Goal: Information Seeking & Learning: Understand process/instructions

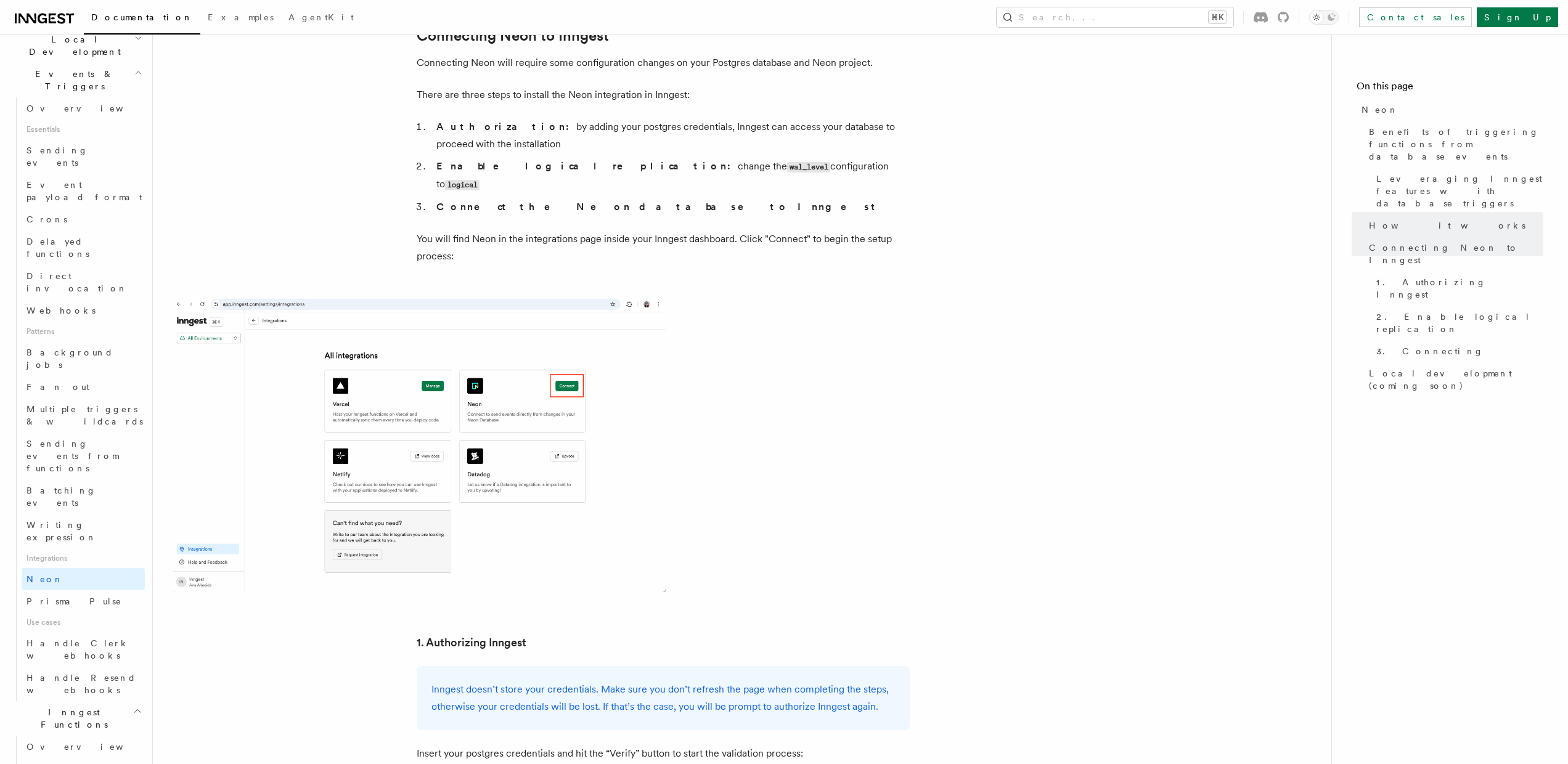
scroll to position [424, 0]
click at [59, 670] on span "Flow Control new" at bounding box center [78, 682] width 114 height 25
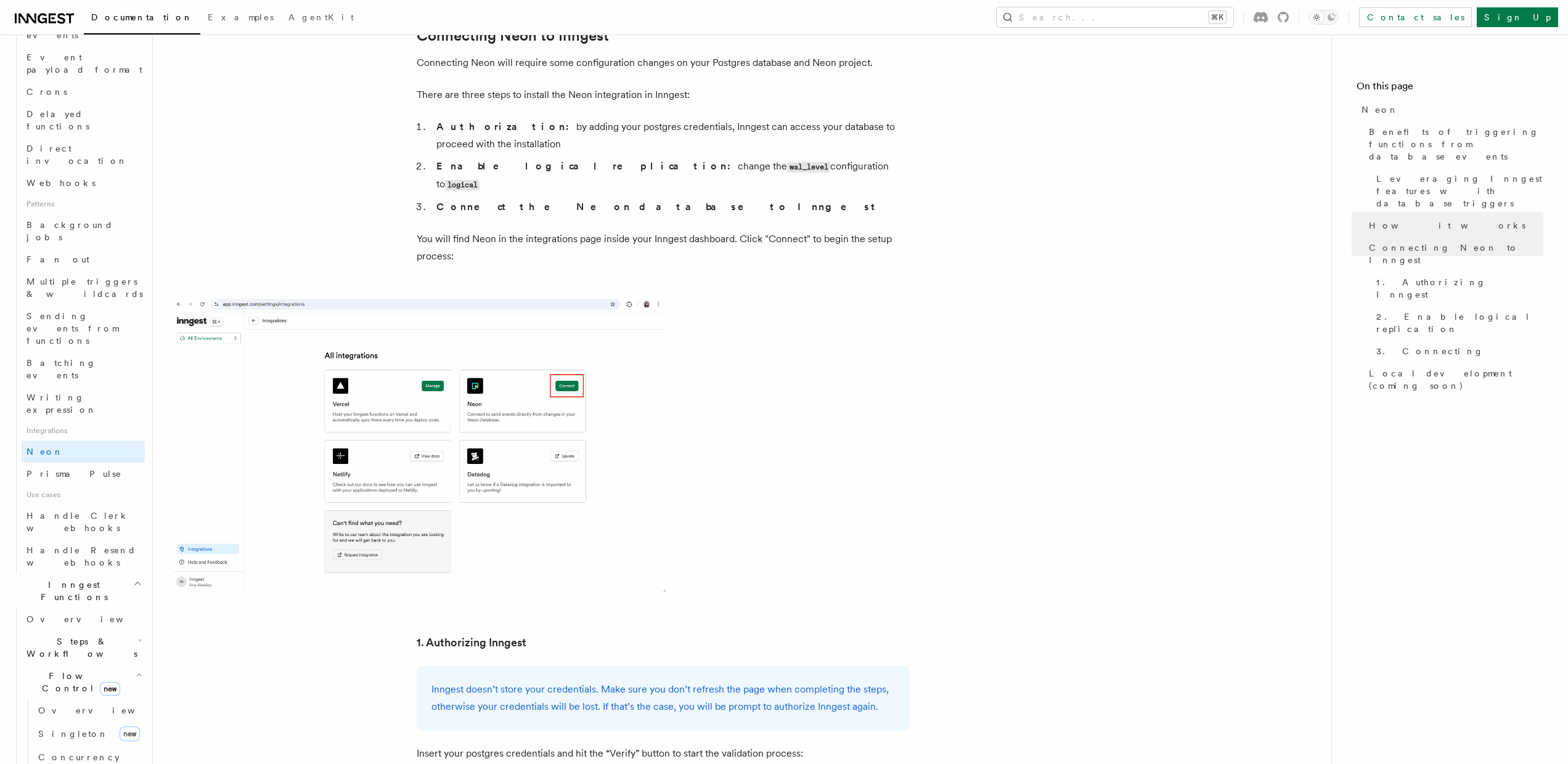
click at [76, 763] on span "Throttling" at bounding box center [74, 779] width 71 height 10
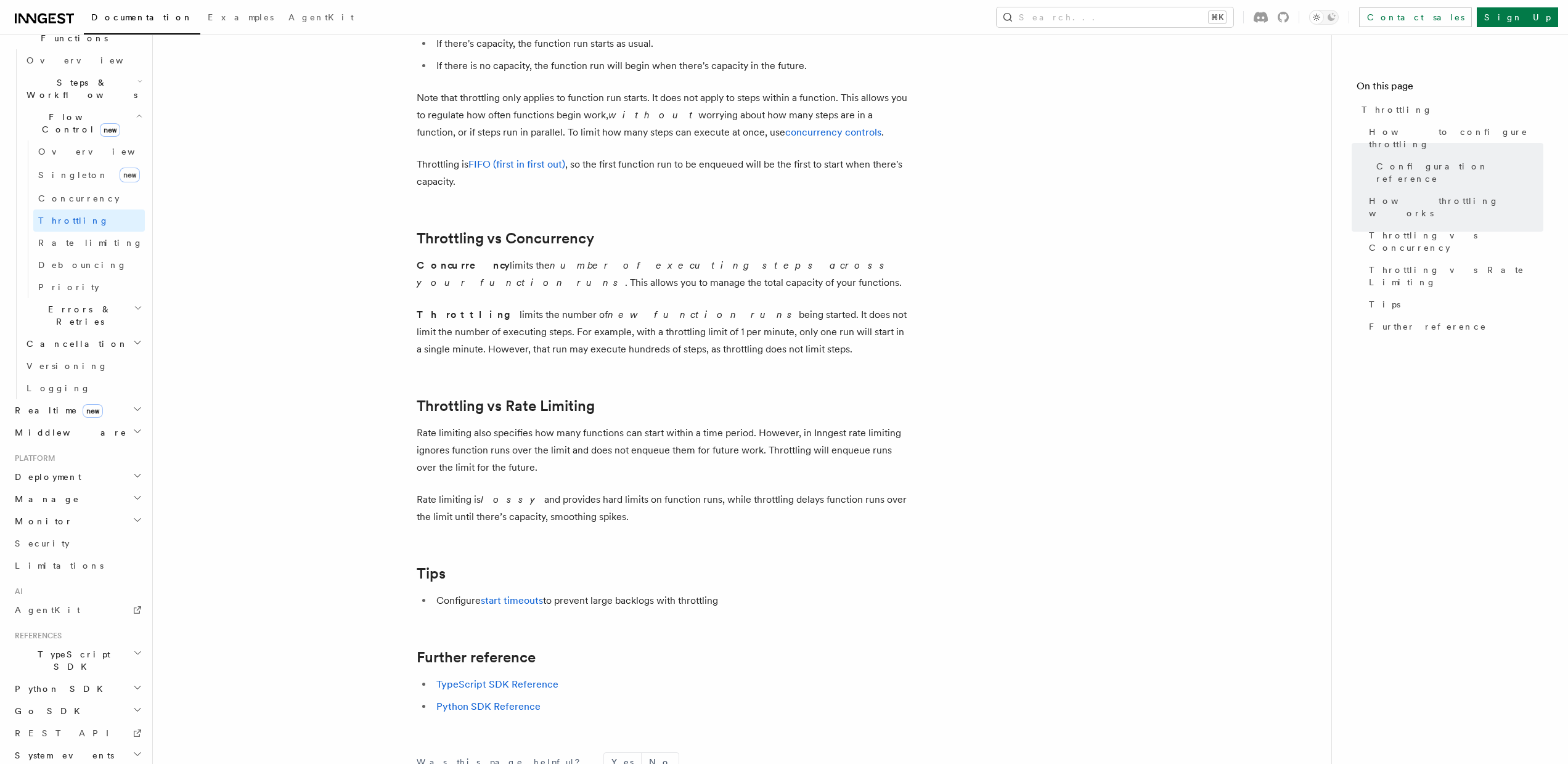
scroll to position [1169, 0]
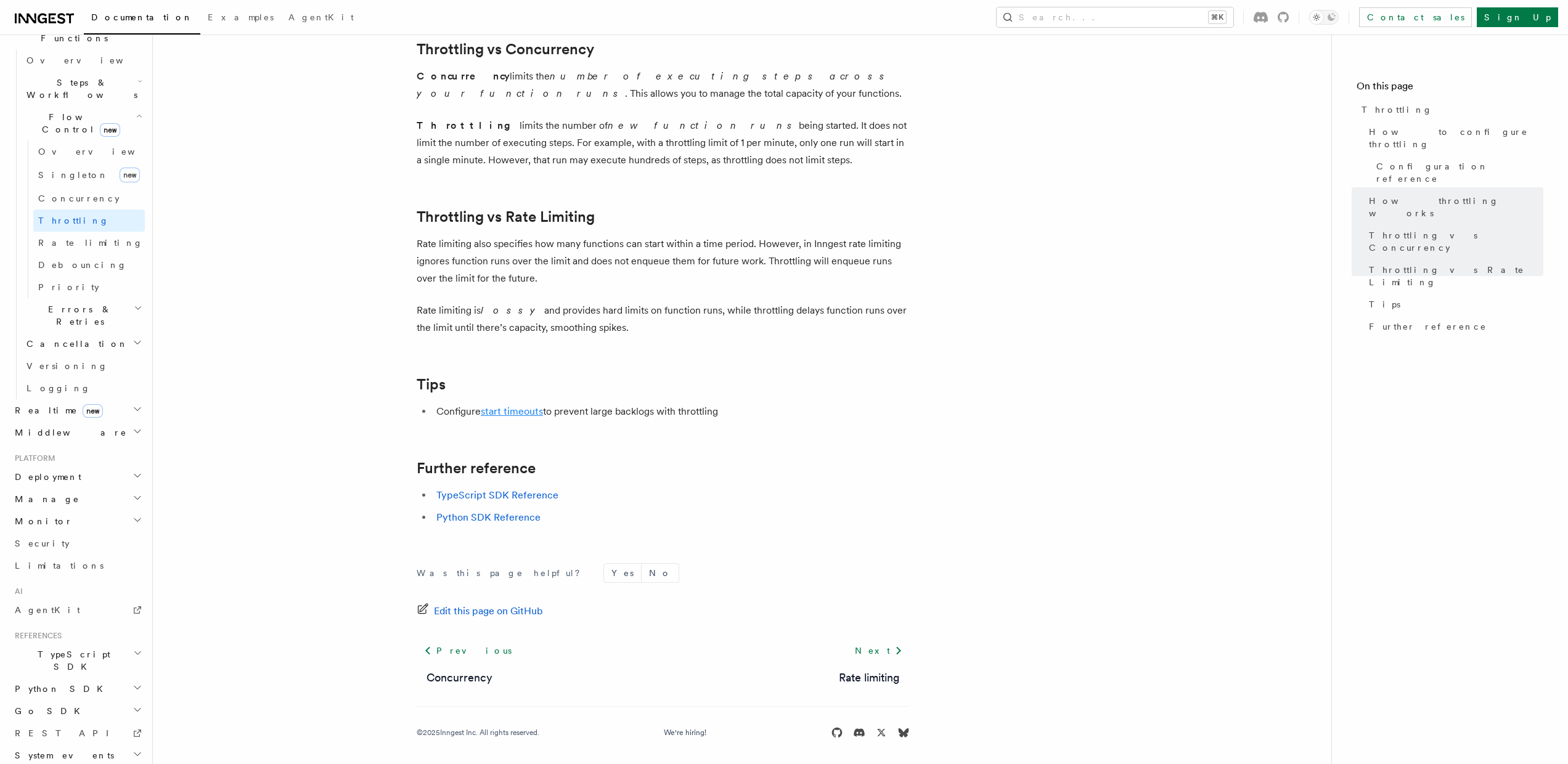
click at [525, 408] on link "start timeouts" at bounding box center [512, 411] width 62 height 12
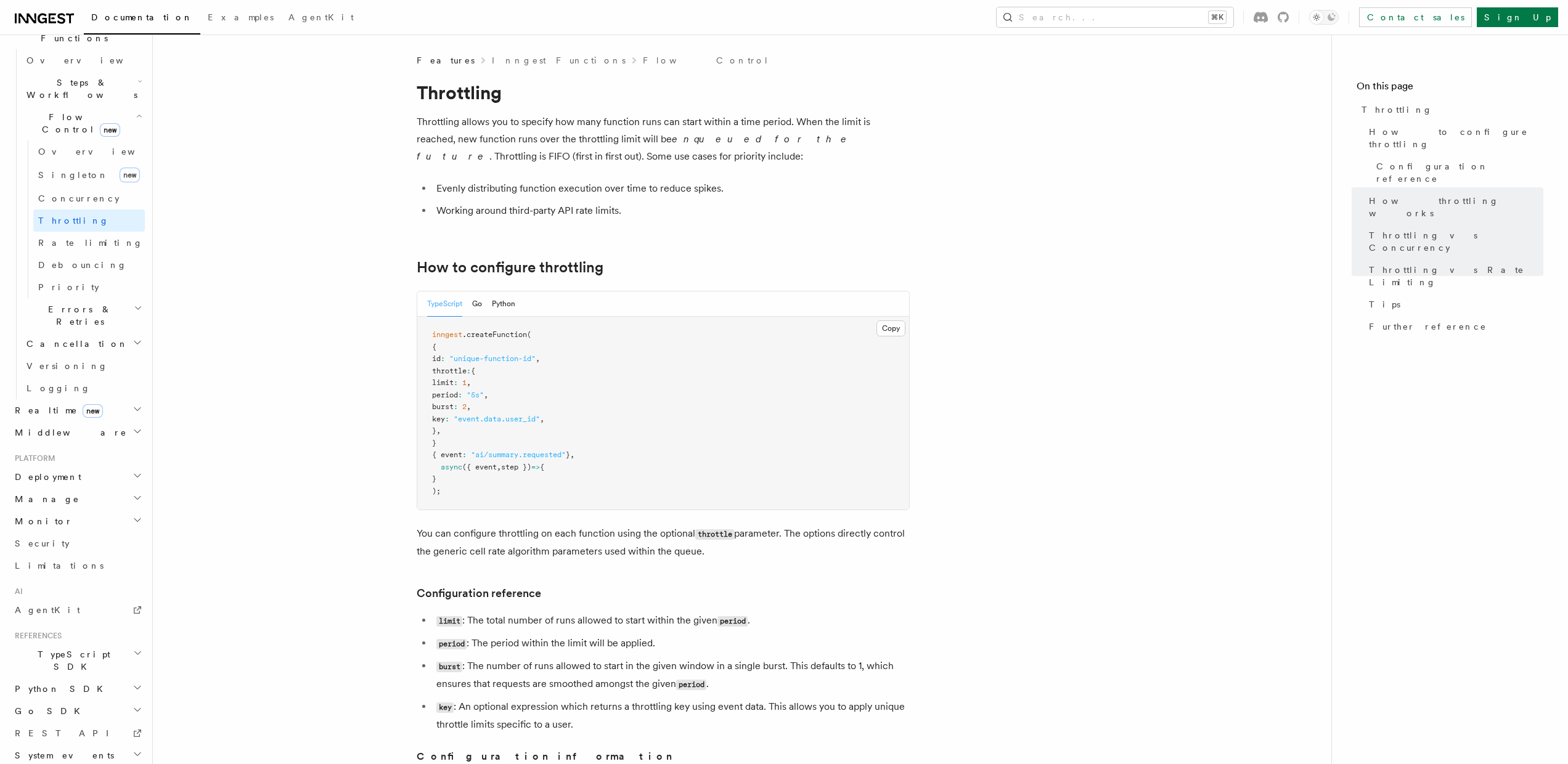
scroll to position [311, 0]
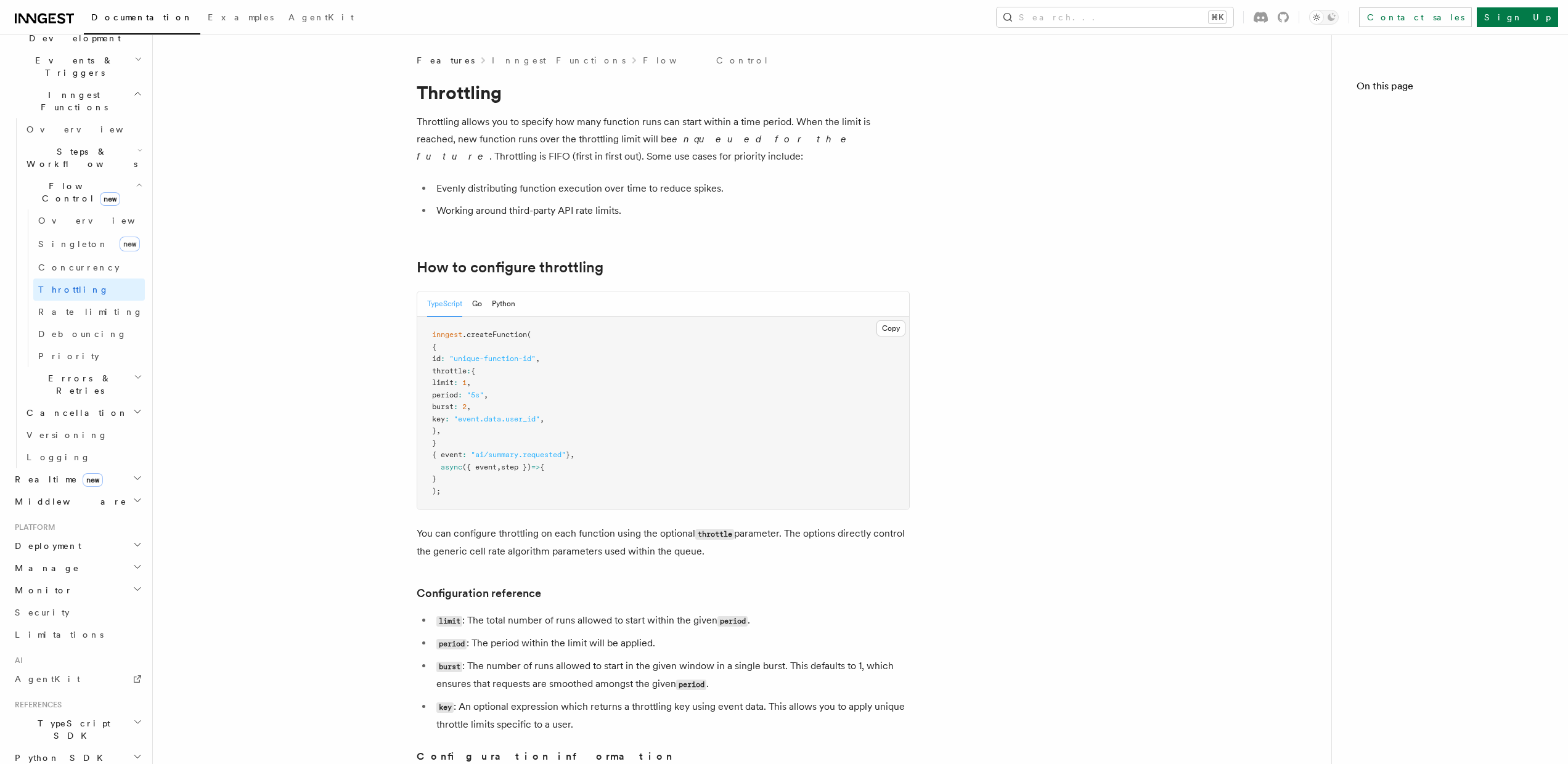
scroll to position [1169, 0]
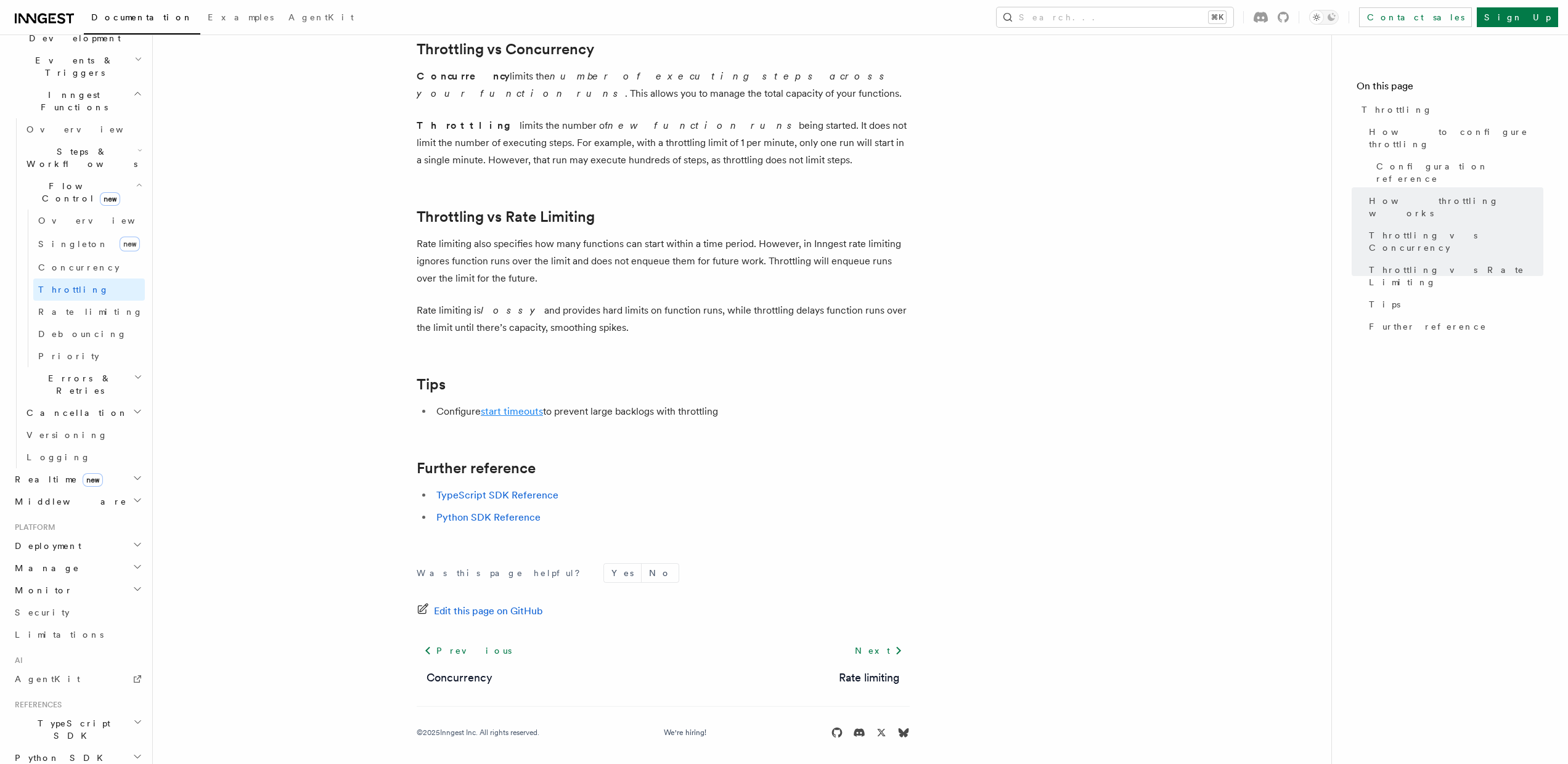
click at [527, 406] on link "start timeouts" at bounding box center [512, 411] width 62 height 12
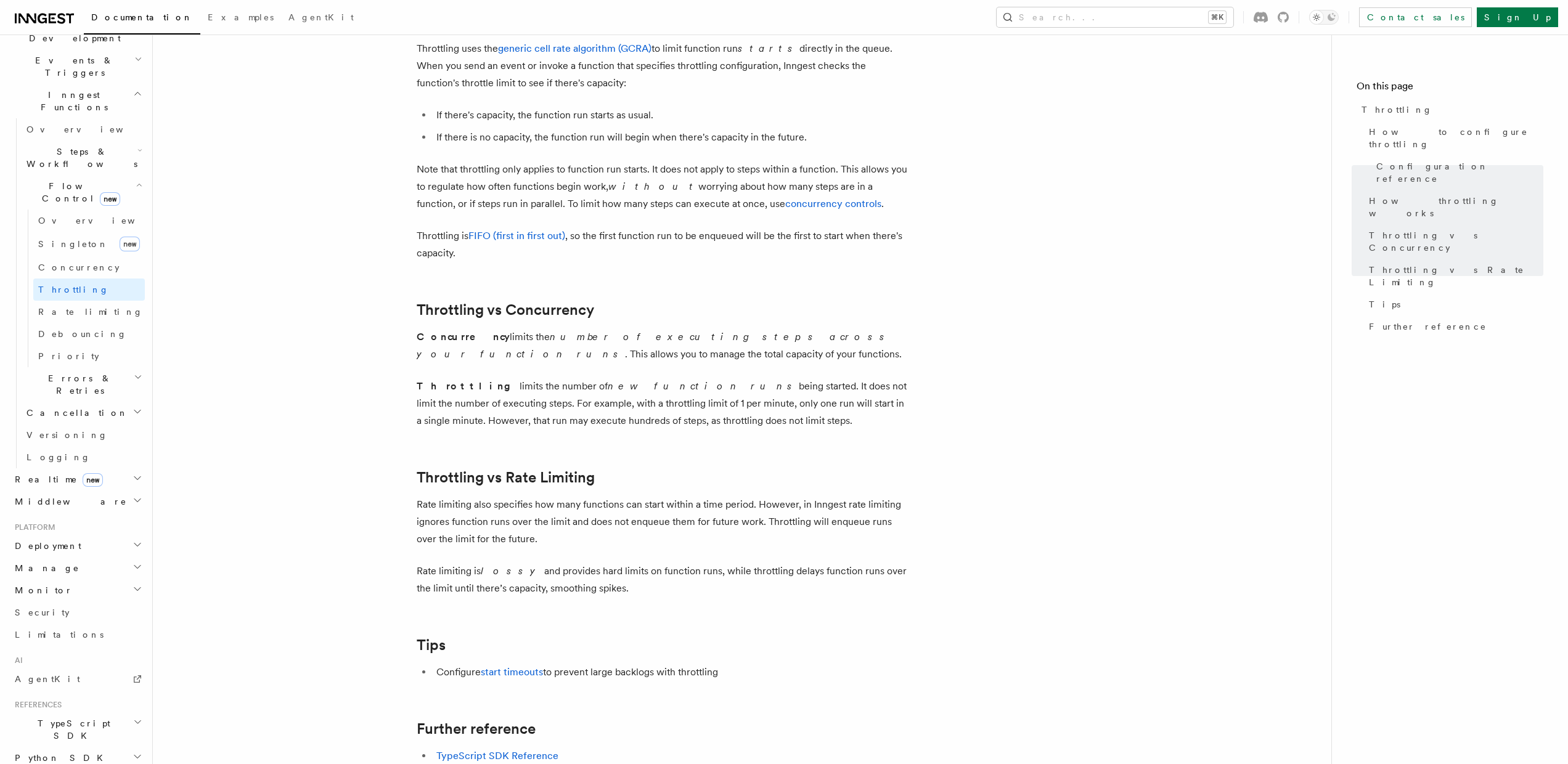
scroll to position [1095, 0]
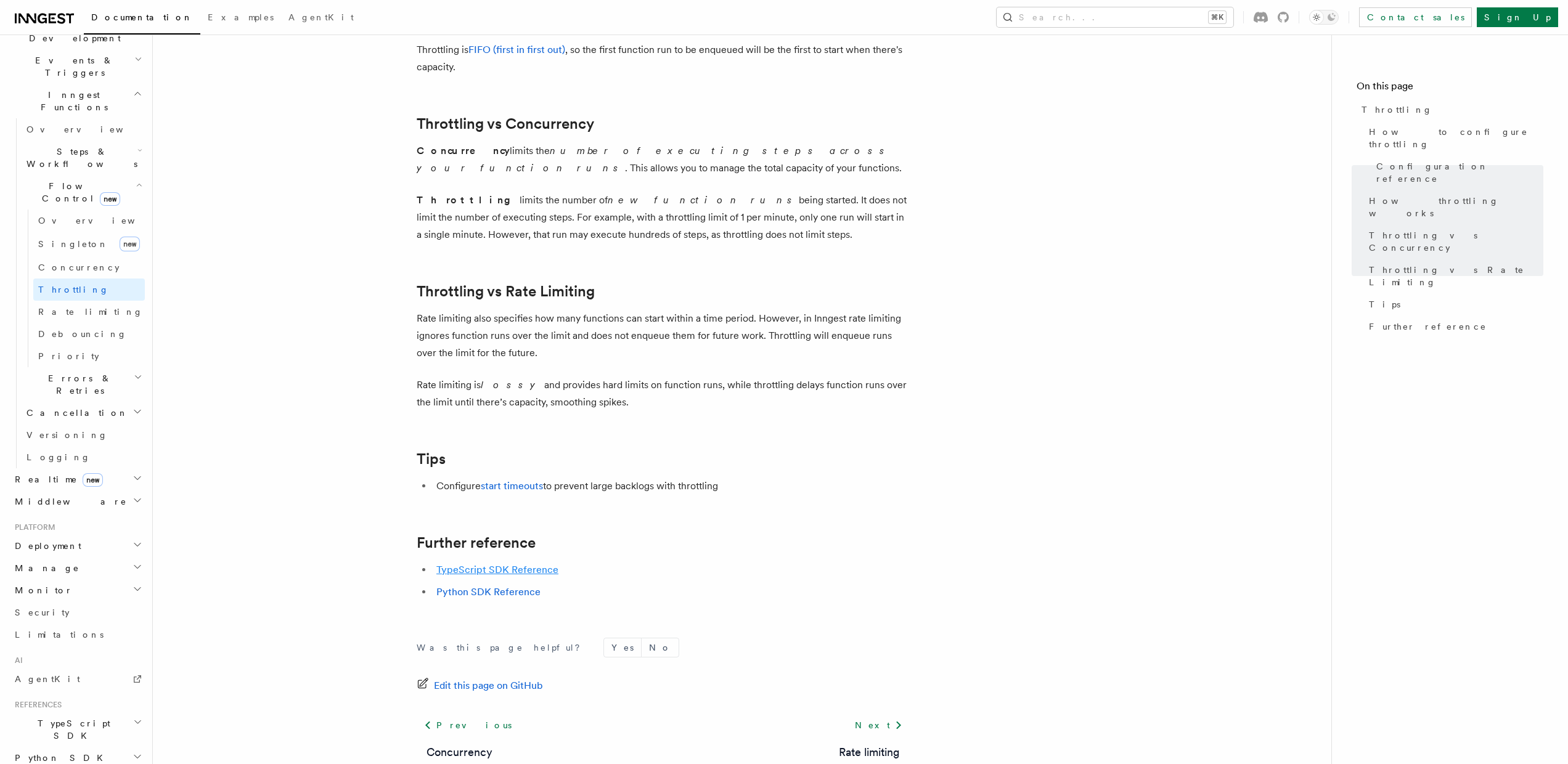
click at [534, 567] on link "TypeScript SDK Reference" at bounding box center [498, 569] width 122 height 12
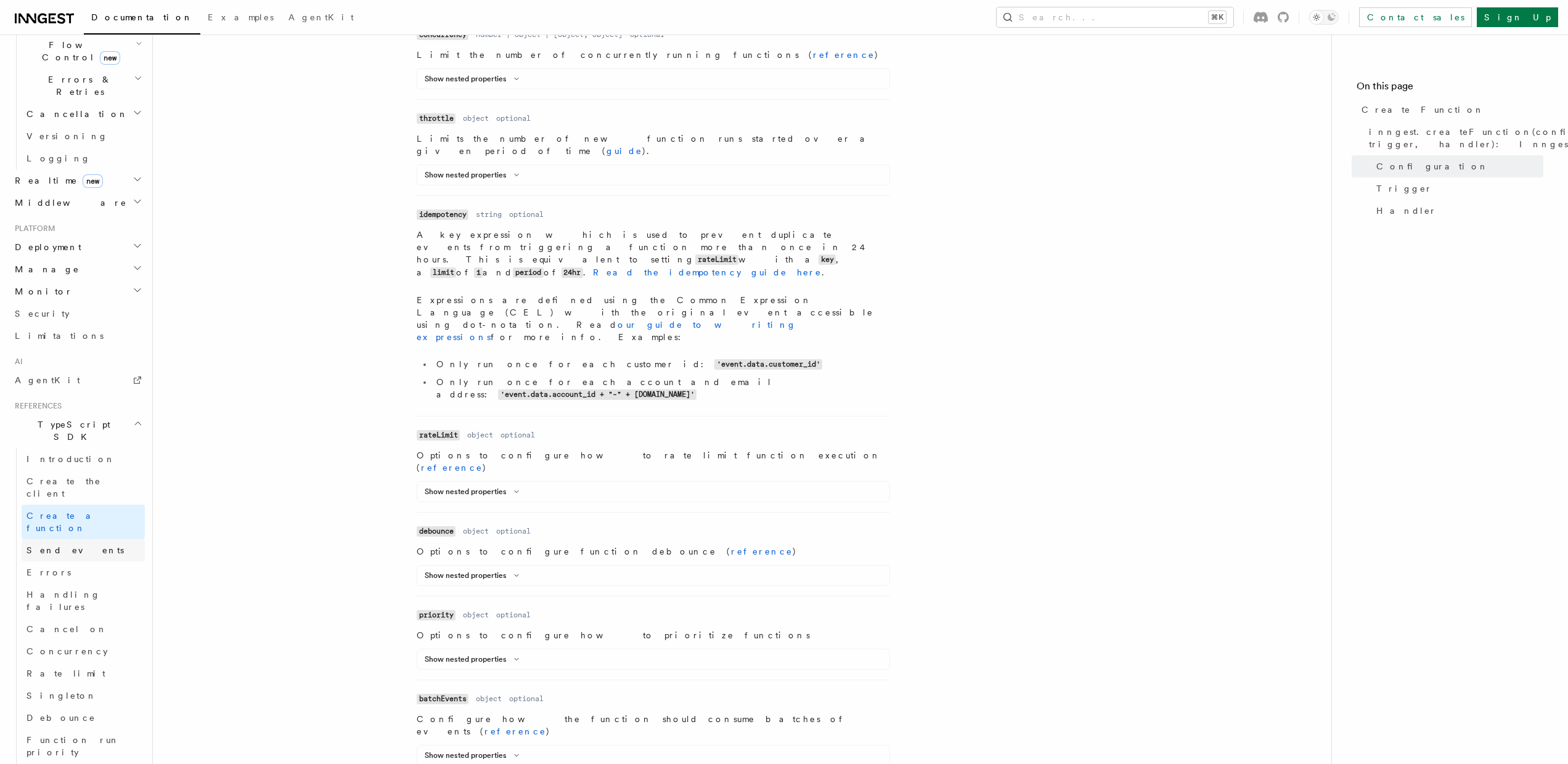
scroll to position [452, 0]
click at [485, 170] on button "Show nested properties" at bounding box center [474, 175] width 99 height 10
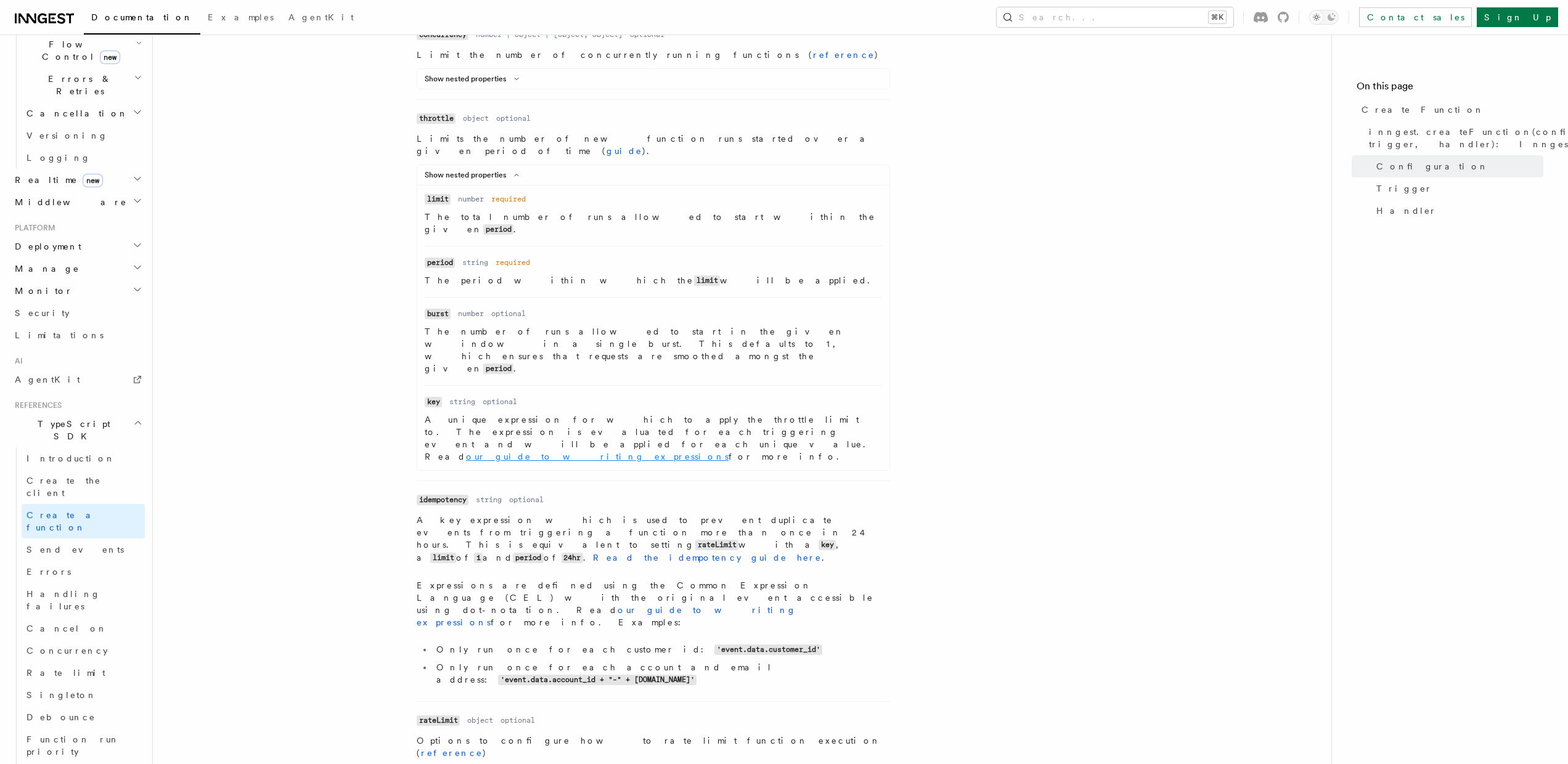
click at [697, 451] on link "our guide to writing expressions" at bounding box center [597, 457] width 262 height 10
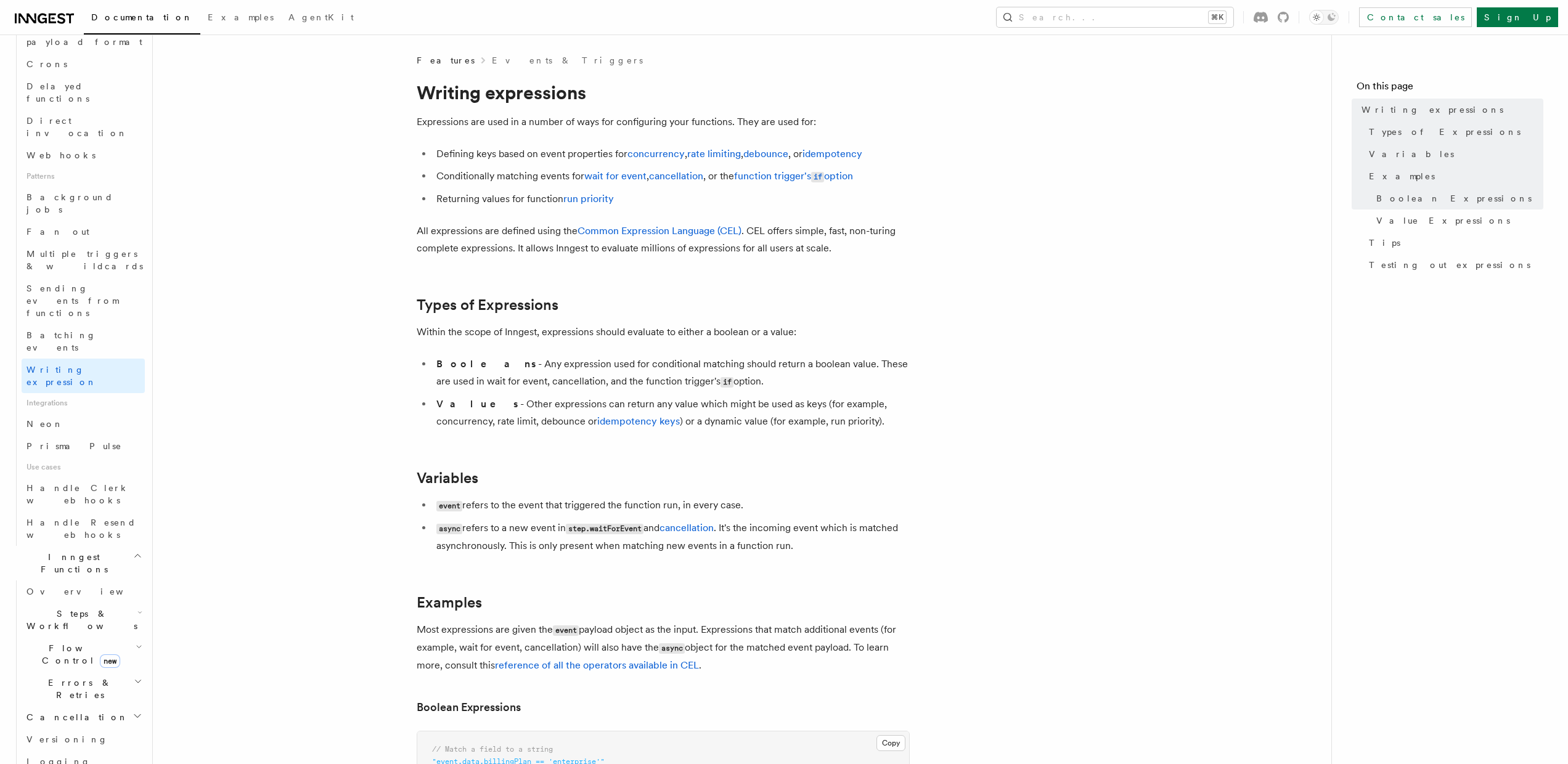
scroll to position [-3, 0]
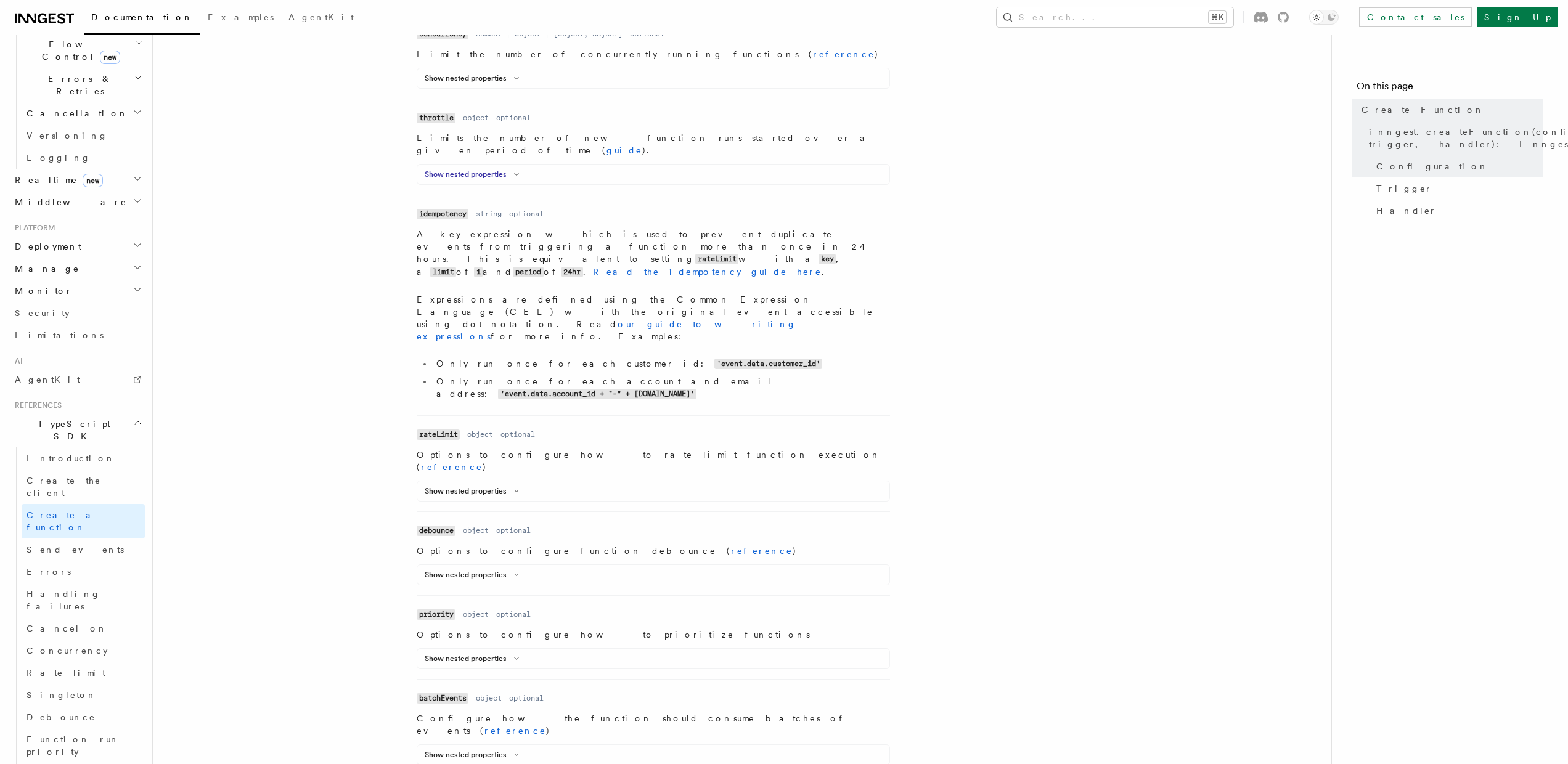
scroll to position [594, 0]
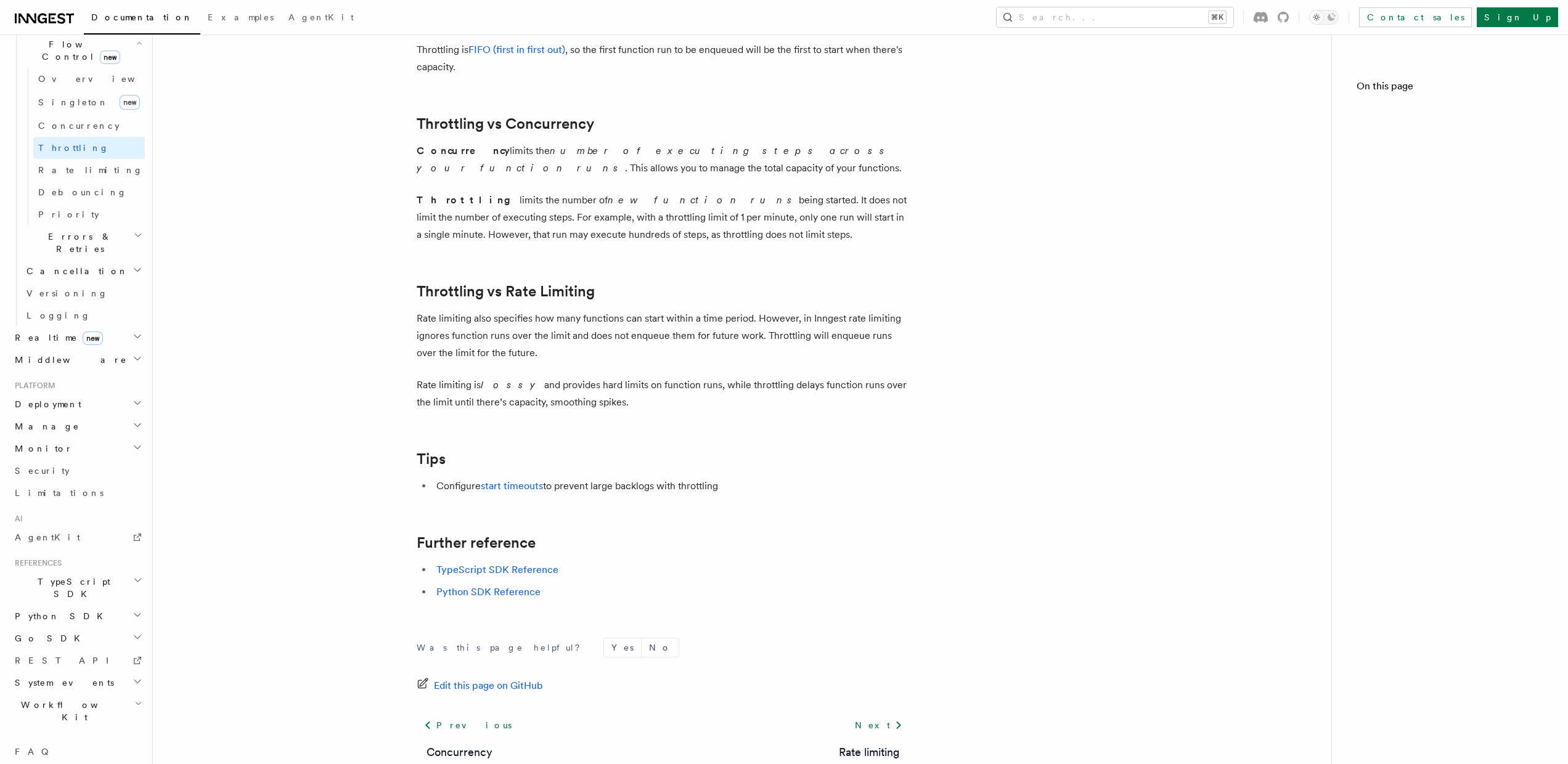
scroll to position [379, 0]
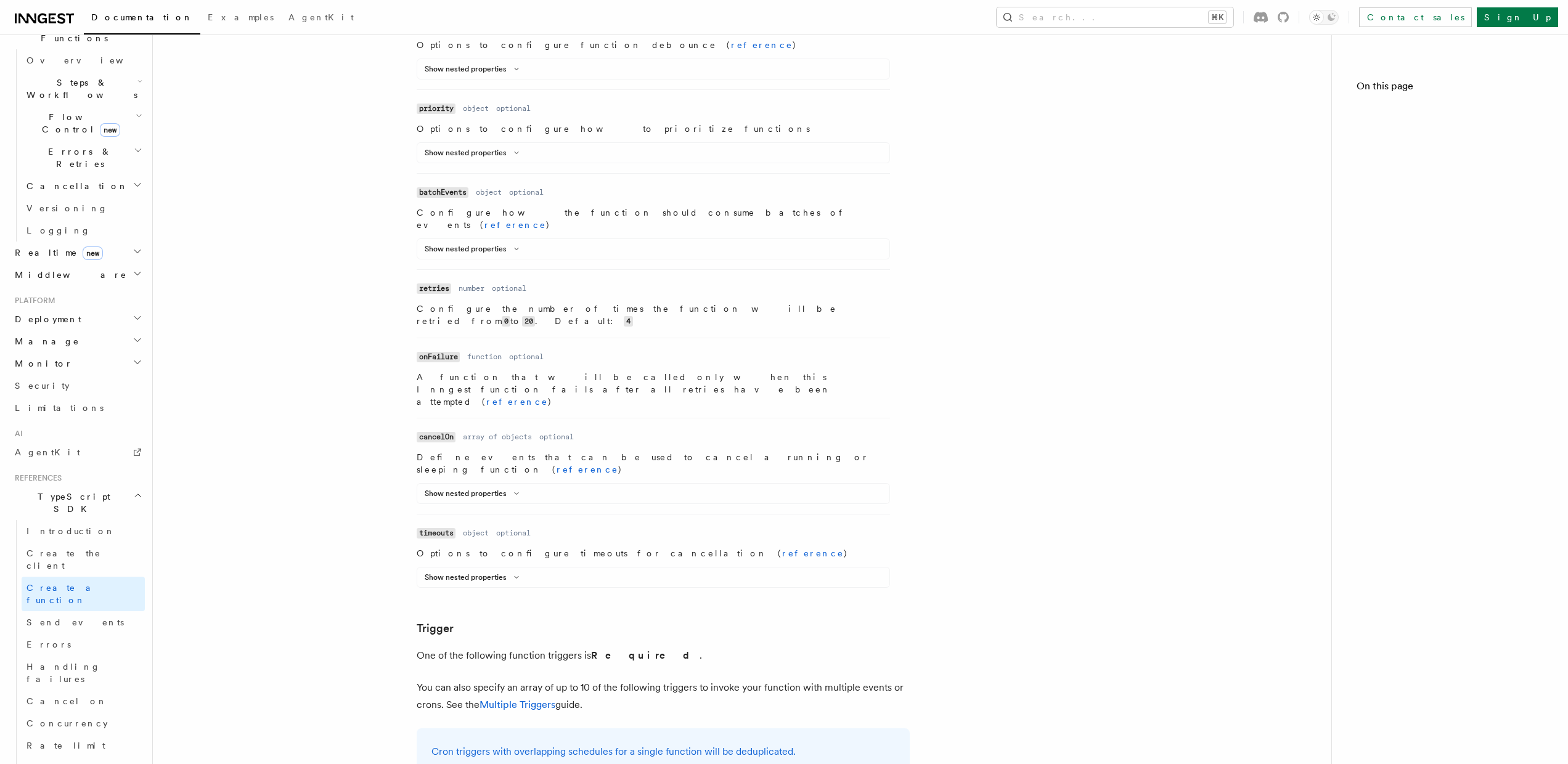
scroll to position [588, 0]
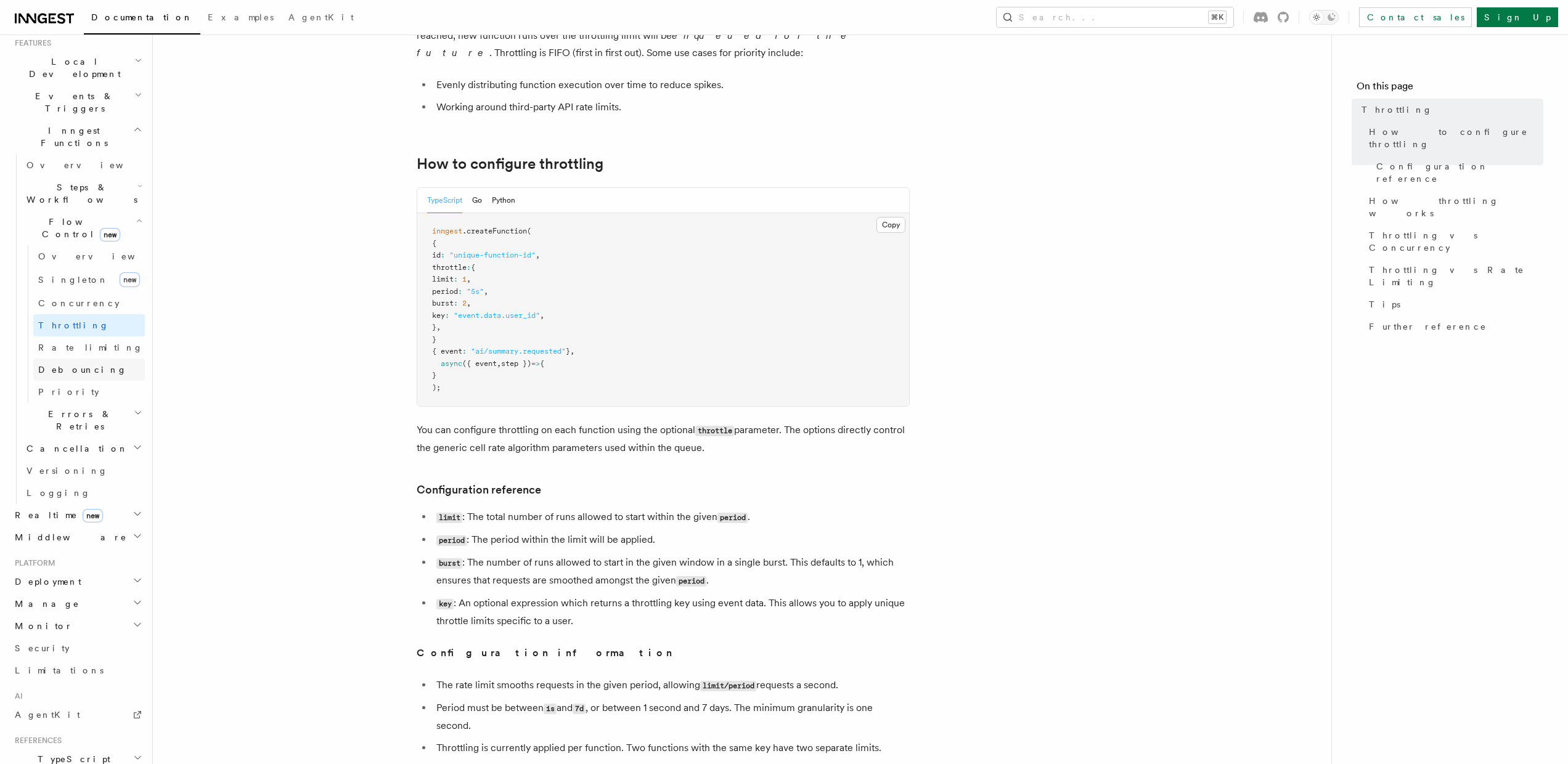
scroll to position [211, 0]
click at [74, 245] on span "Steps & Workflows" at bounding box center [79, 257] width 116 height 25
click at [82, 296] on link "Function steps" at bounding box center [89, 307] width 111 height 22
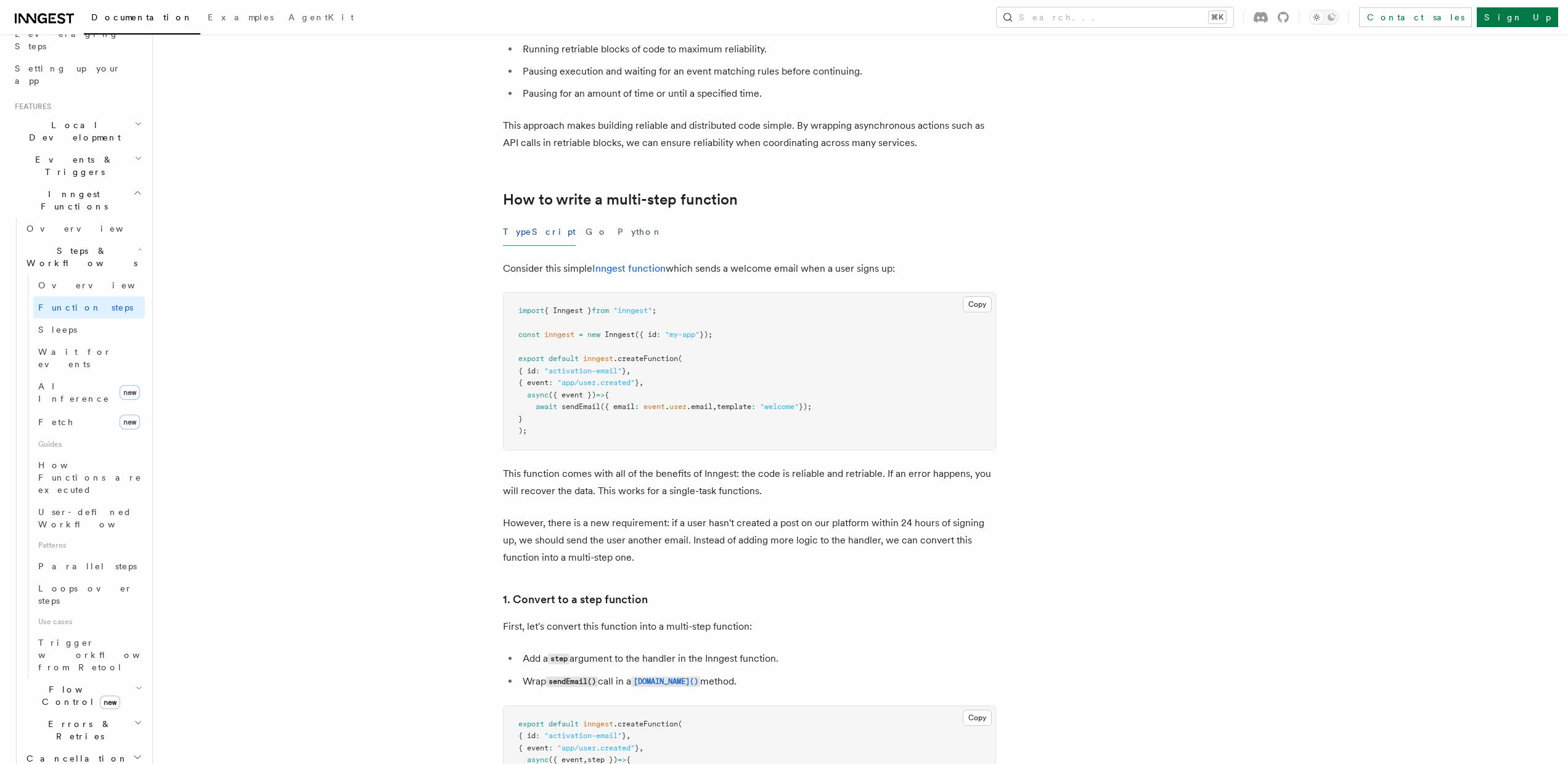
scroll to position [536, 0]
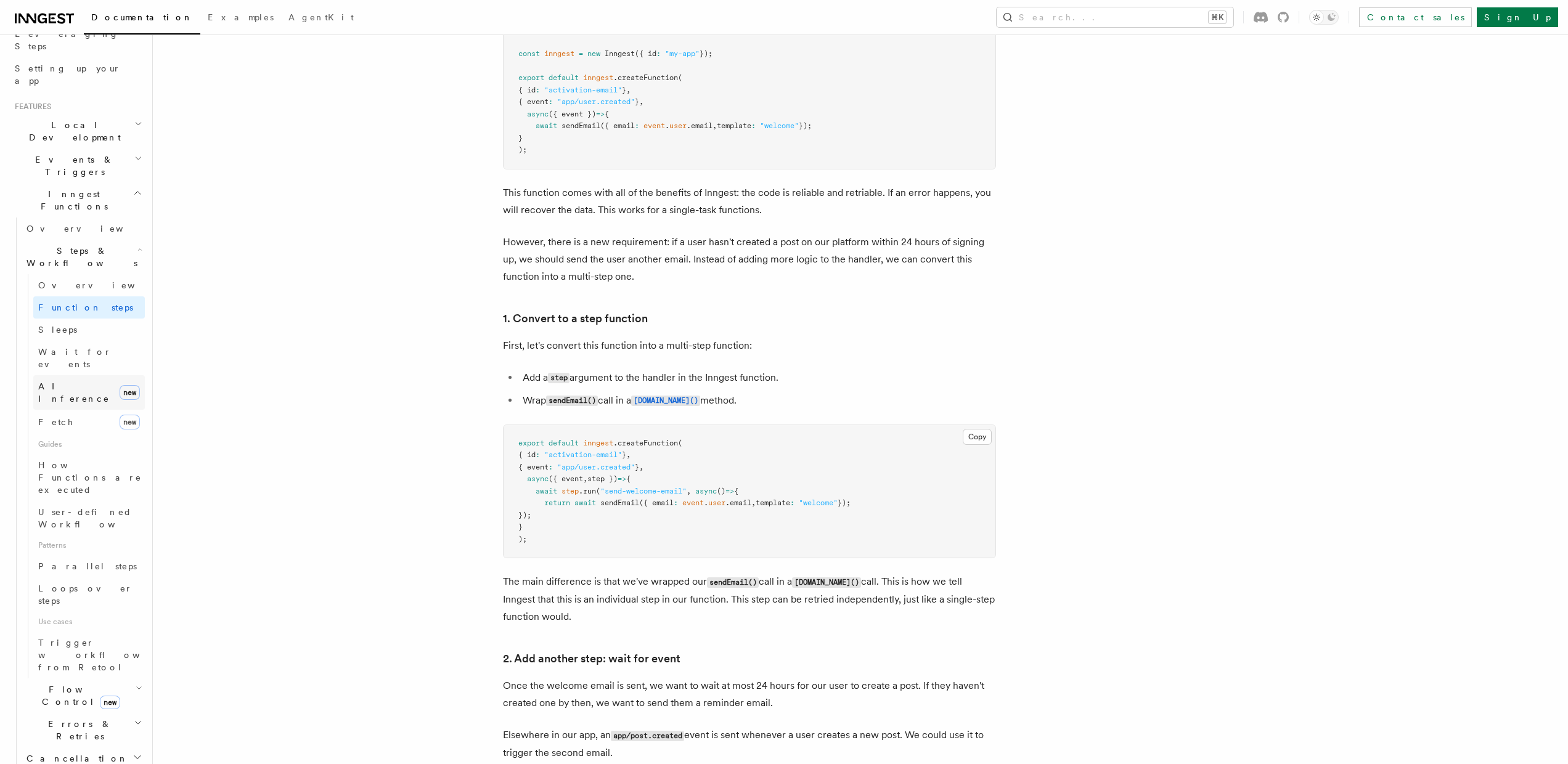
click at [57, 381] on span "AI Inference" at bounding box center [74, 392] width 72 height 22
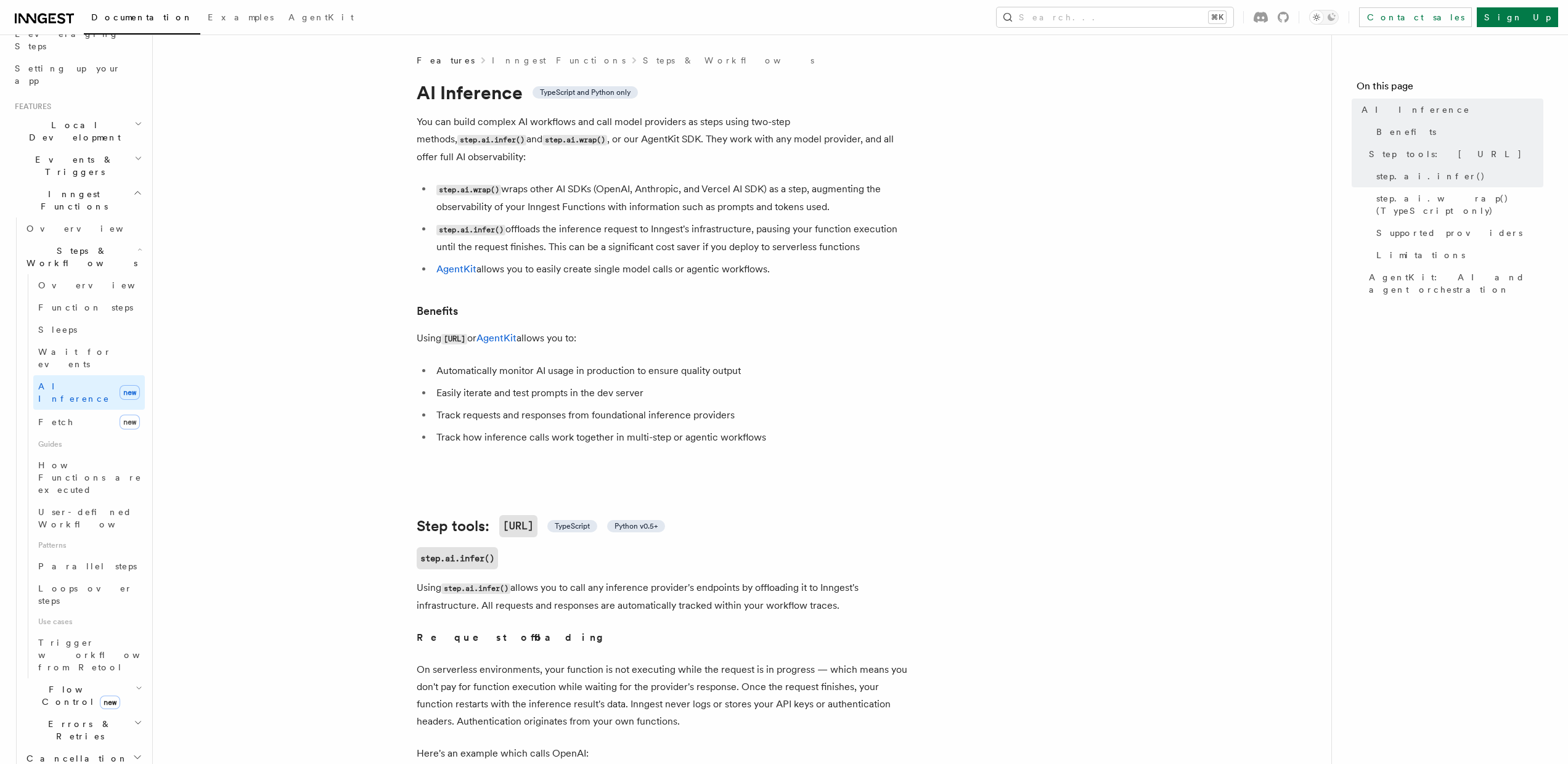
click at [100, 695] on span "new" at bounding box center [110, 702] width 20 height 14
click at [91, 707] on h2 "Errors & Retries" at bounding box center [83, 724] width 123 height 35
click at [96, 660] on span "Handling idempotency" at bounding box center [76, 671] width 74 height 22
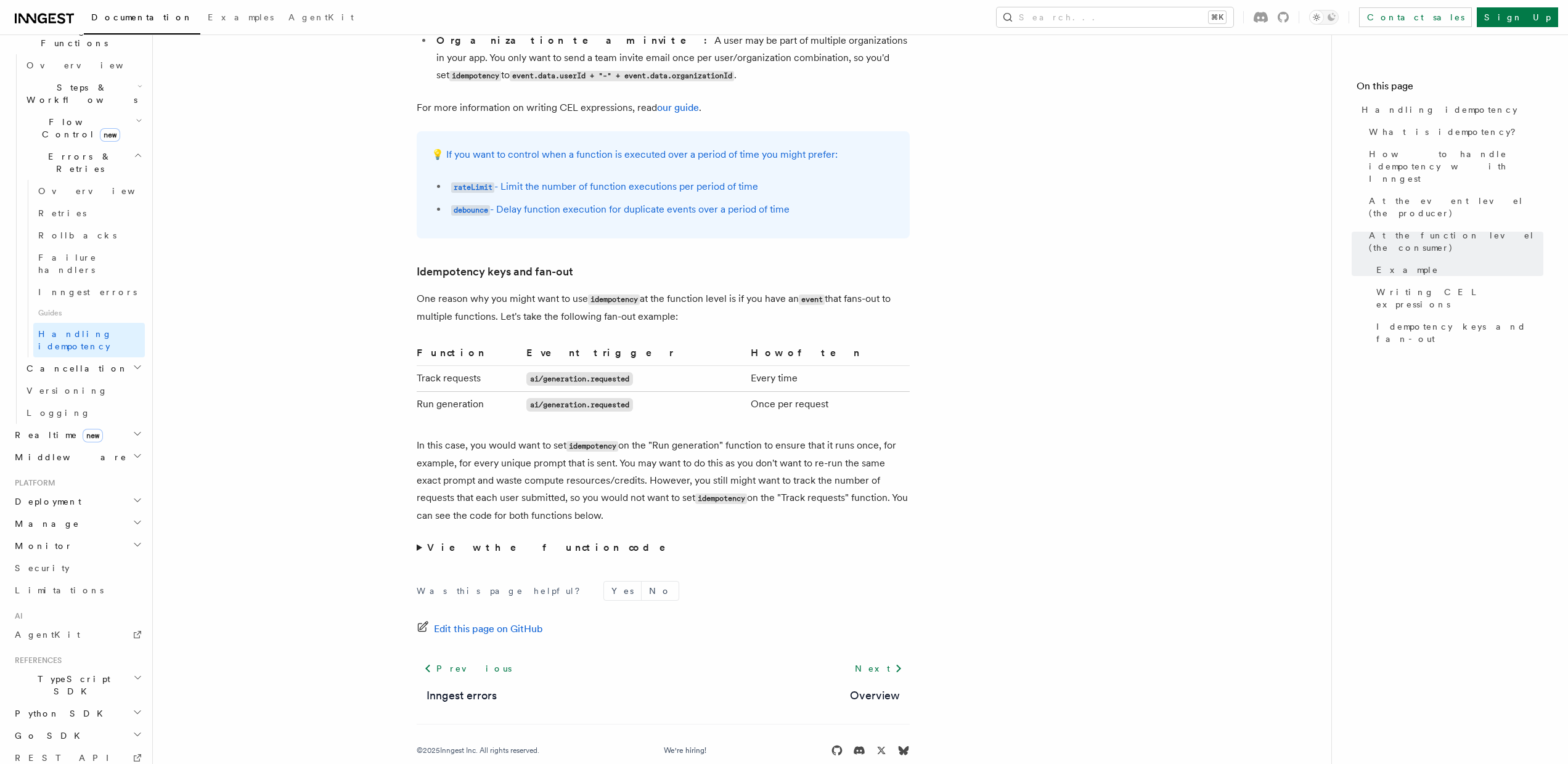
scroll to position [2207, 0]
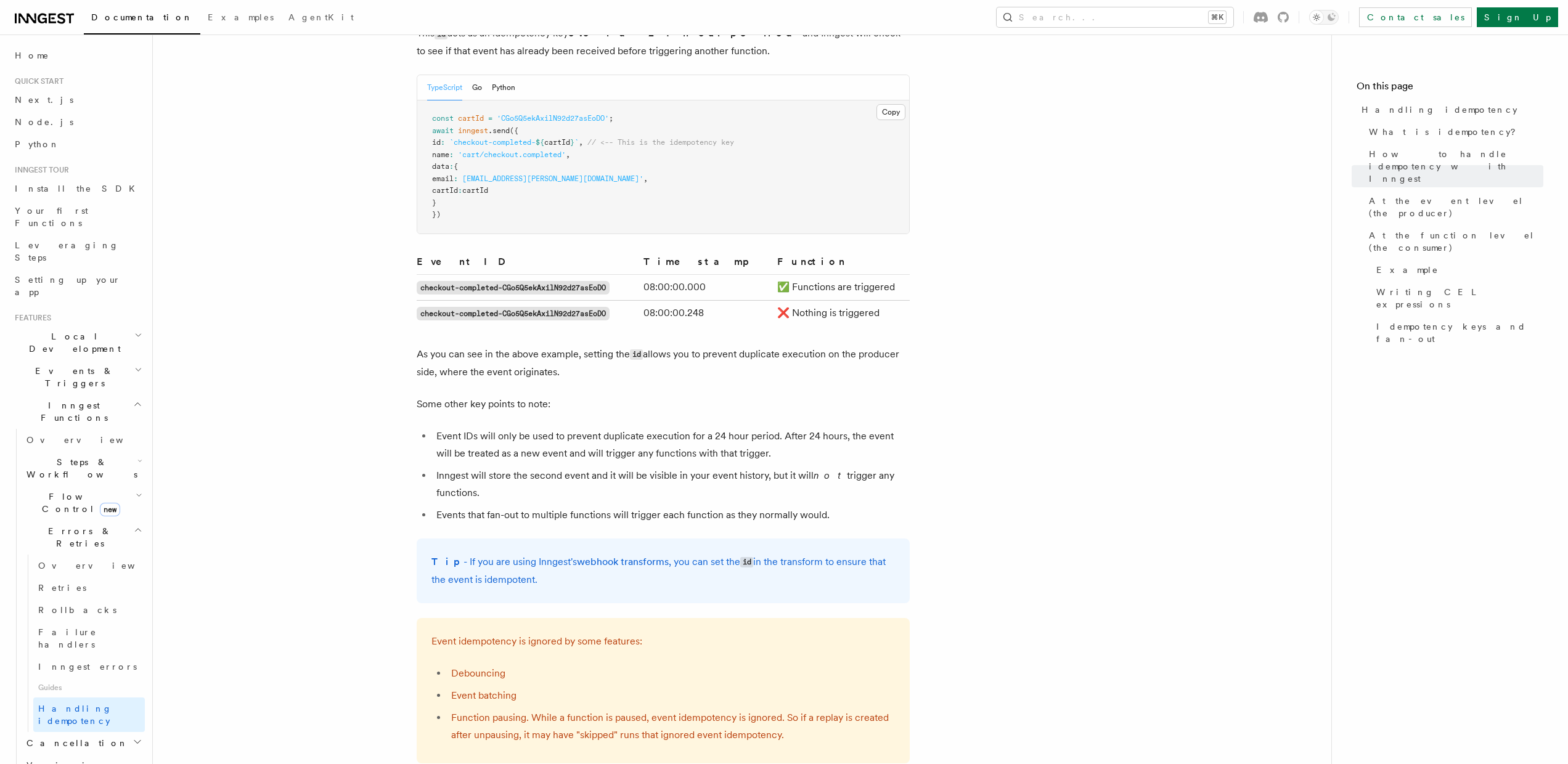
click at [67, 365] on span "Events & Triggers" at bounding box center [72, 377] width 125 height 25
click at [71, 568] on span "Direct invocation" at bounding box center [77, 579] width 101 height 22
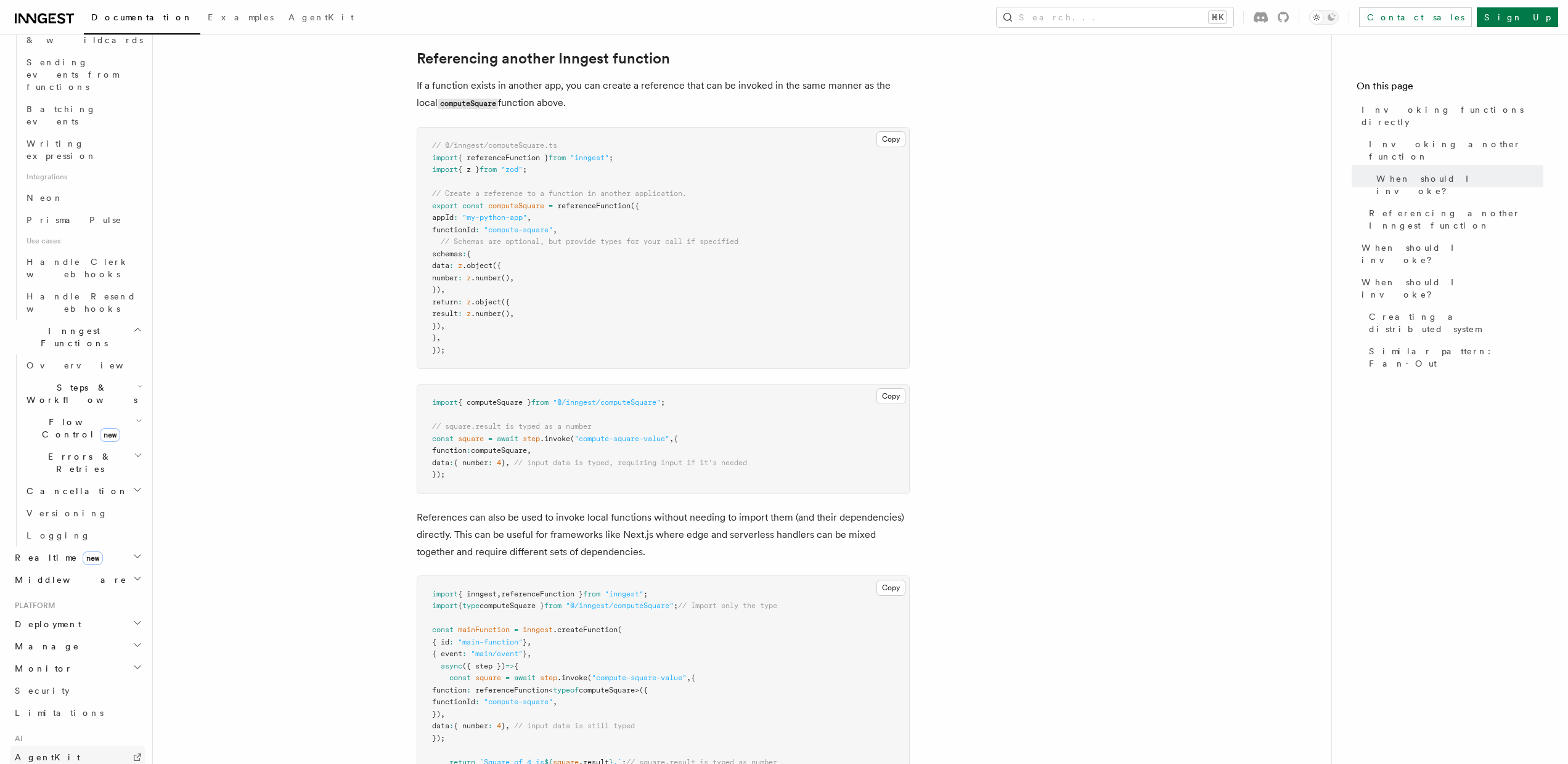
scroll to position [677, 0]
click at [63, 757] on span "Send events" at bounding box center [75, 762] width 98 height 10
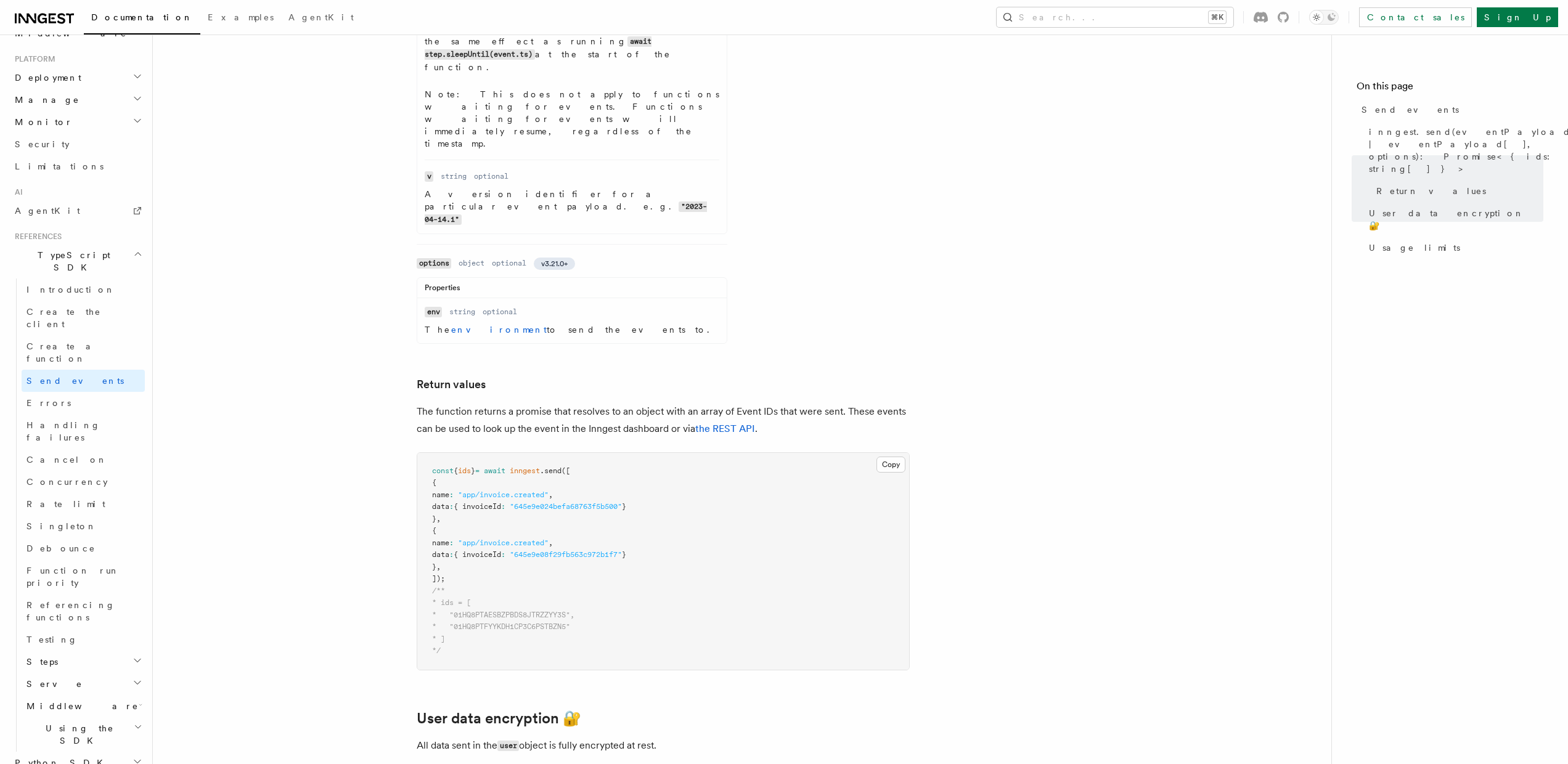
scroll to position [883, 0]
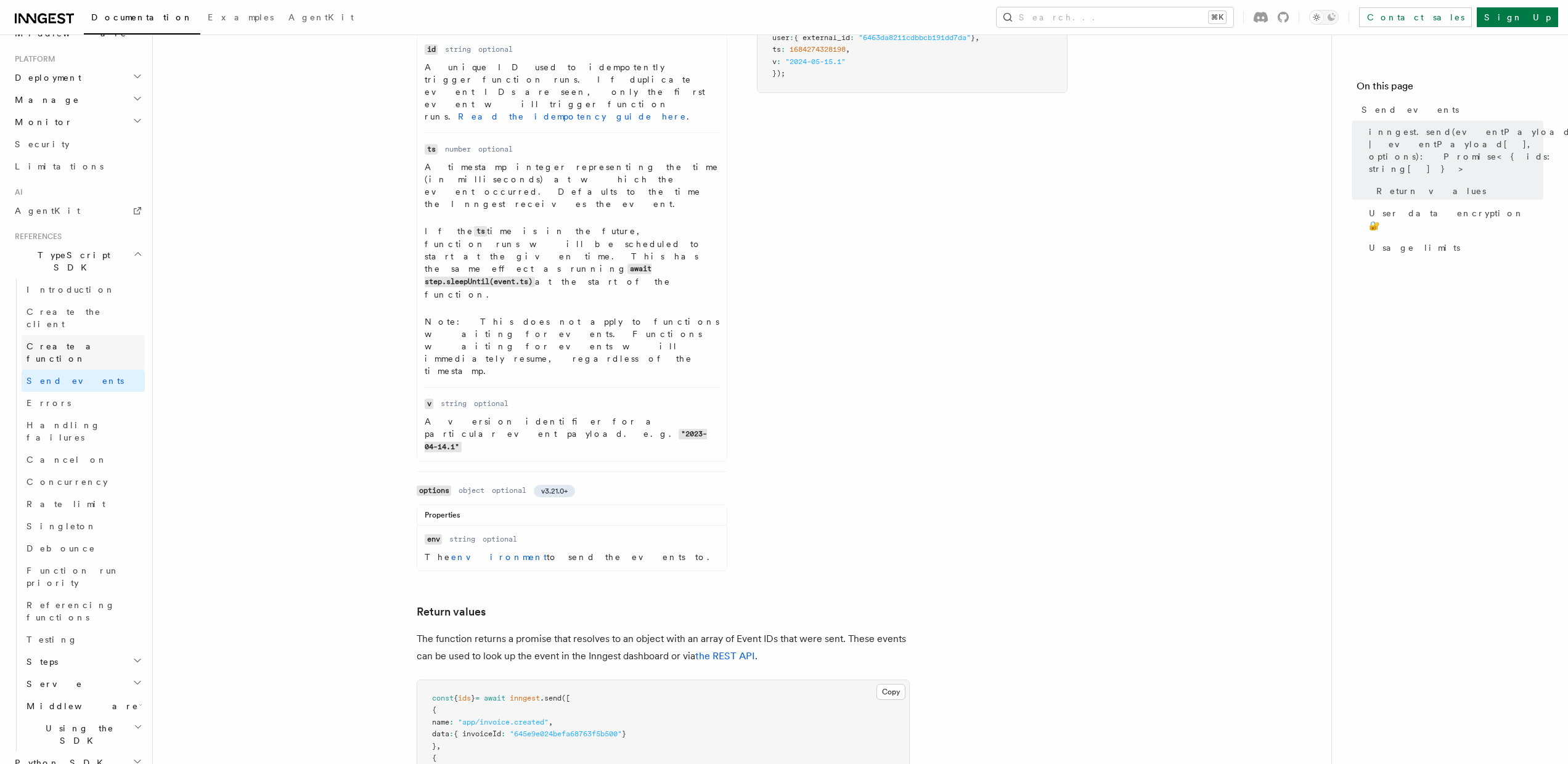
click at [76, 341] on span "Create a function" at bounding box center [63, 352] width 74 height 22
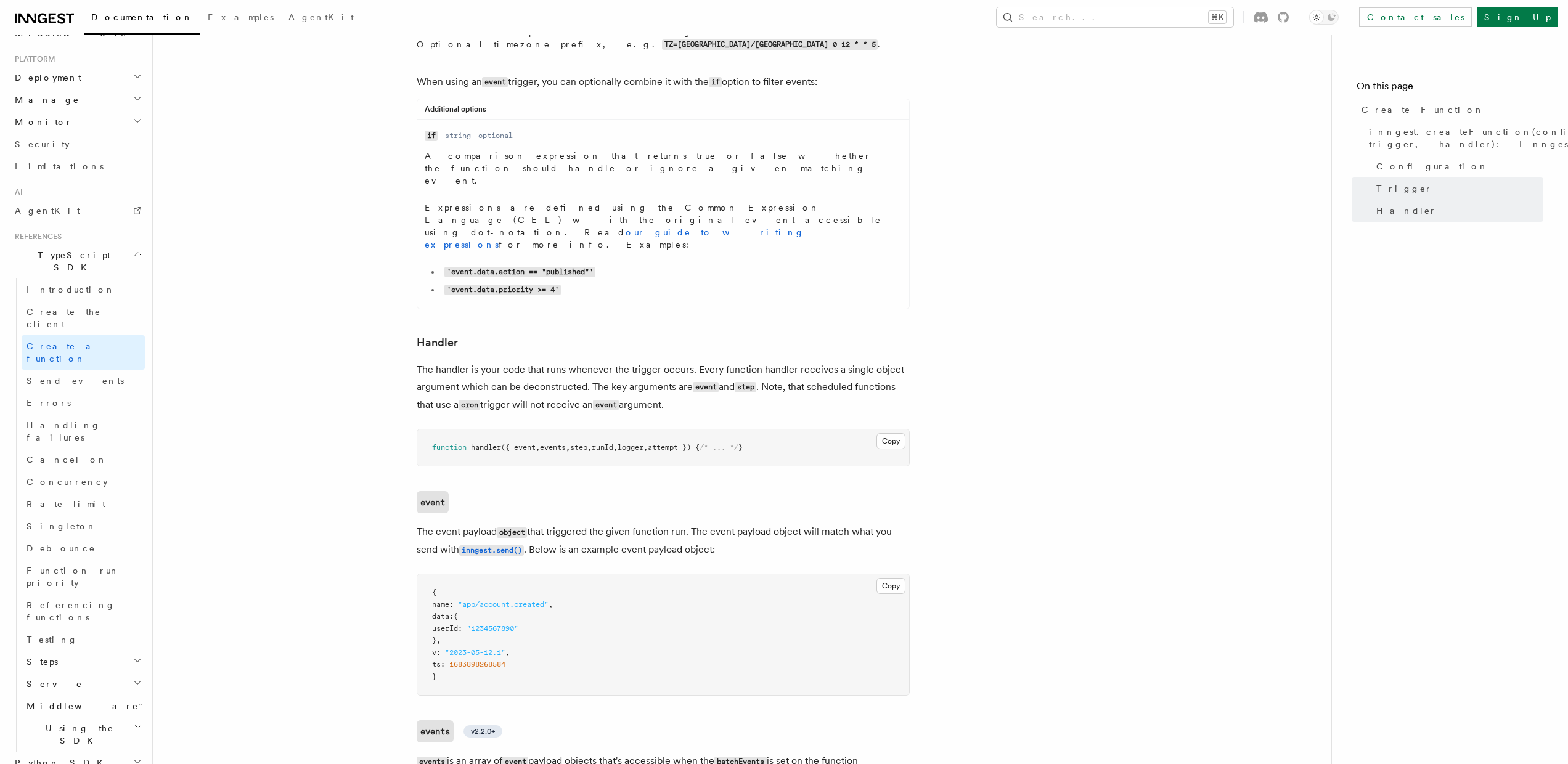
scroll to position [2116, 0]
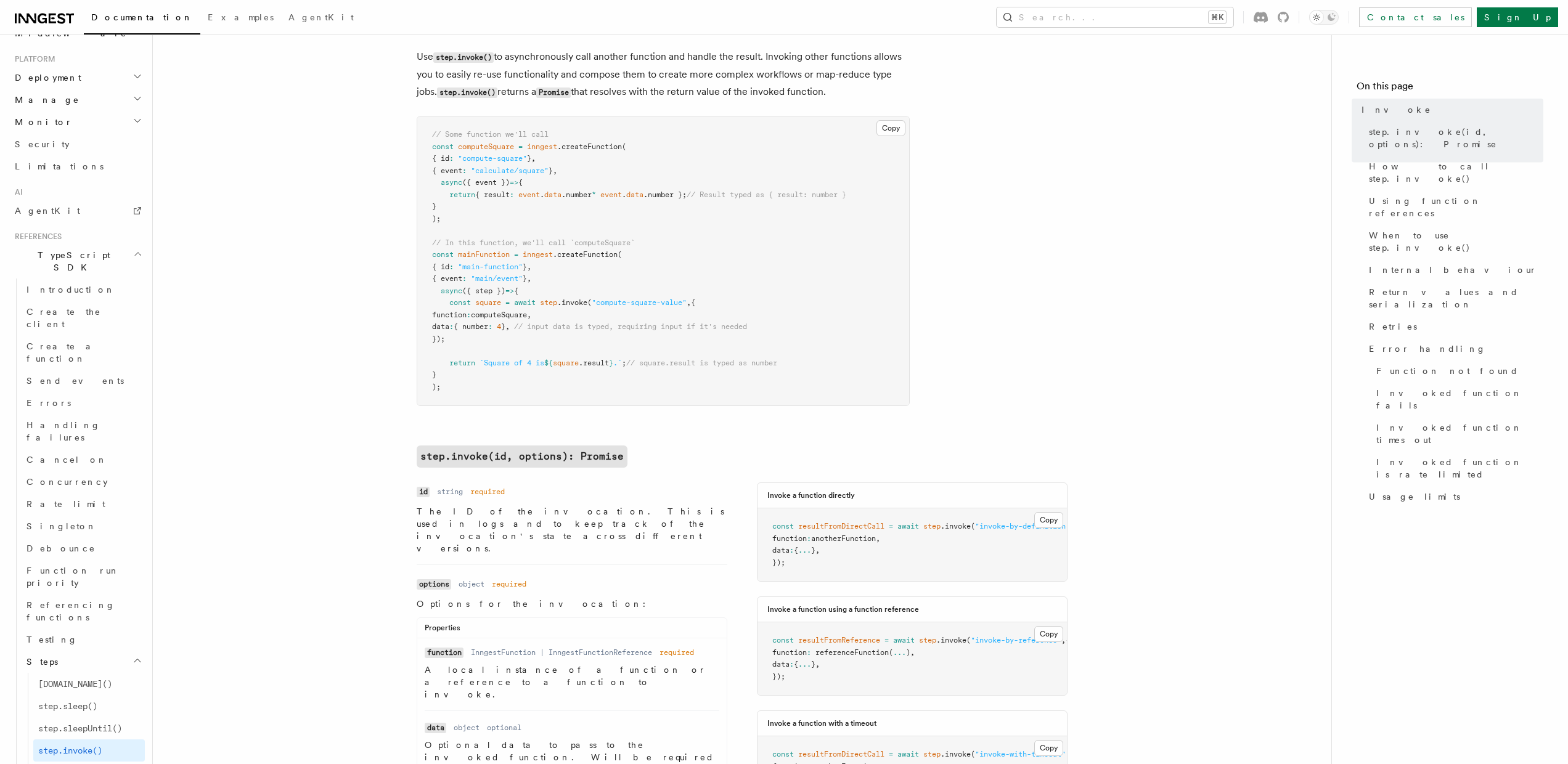
scroll to position [1, 0]
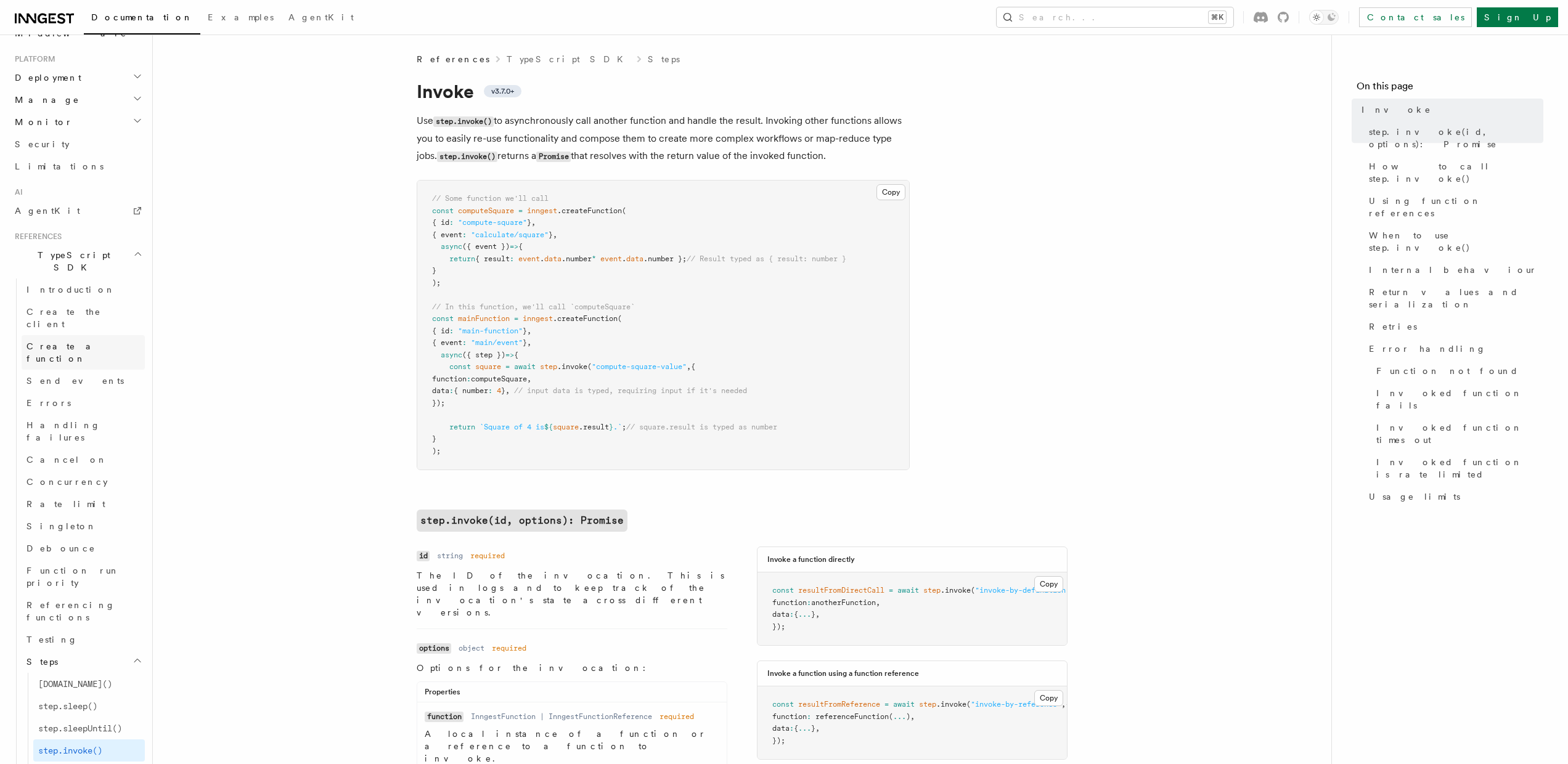
click at [63, 341] on span "Create a function" at bounding box center [63, 352] width 74 height 22
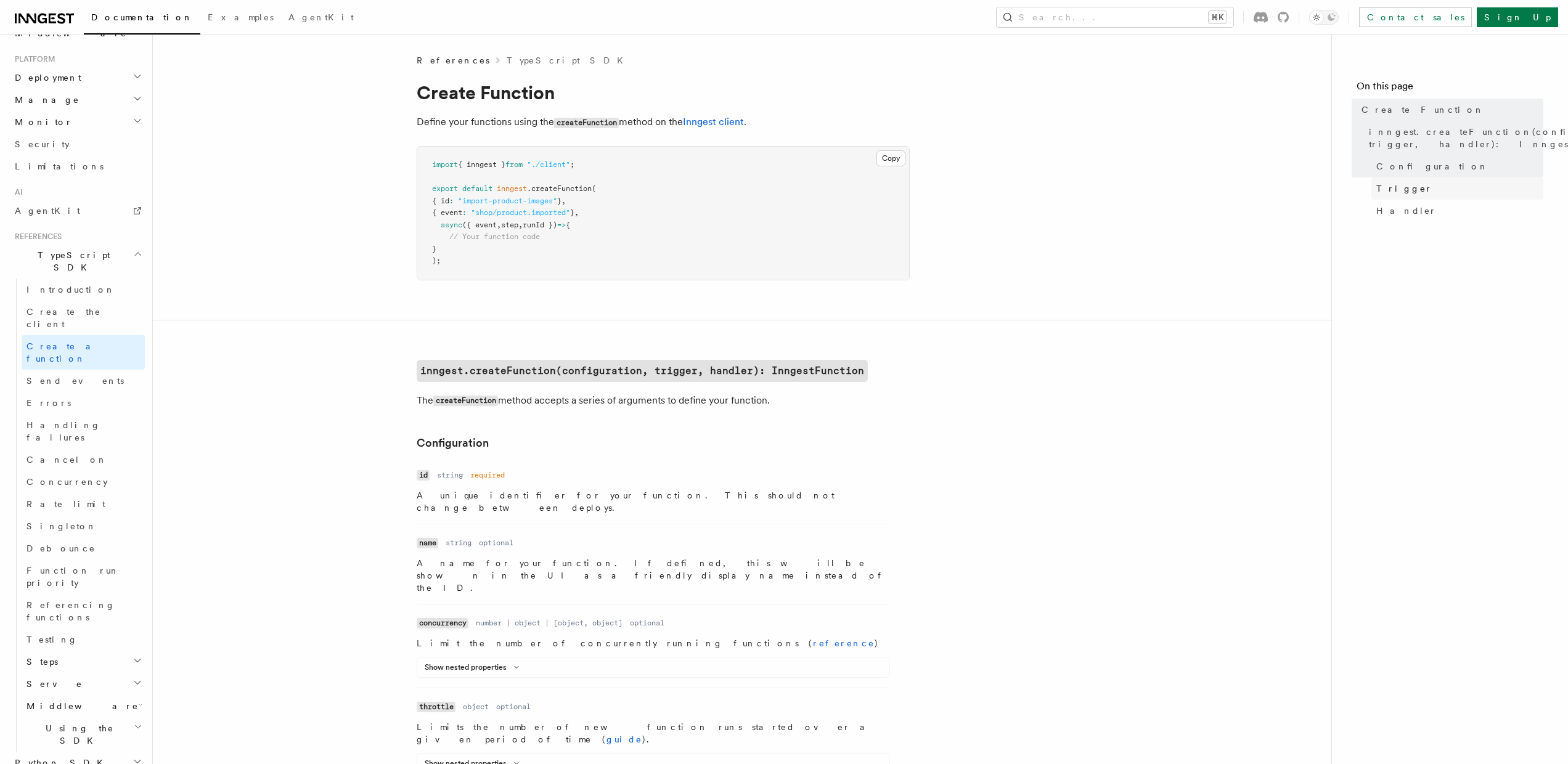
click at [1409, 186] on link "Trigger" at bounding box center [1457, 188] width 172 height 22
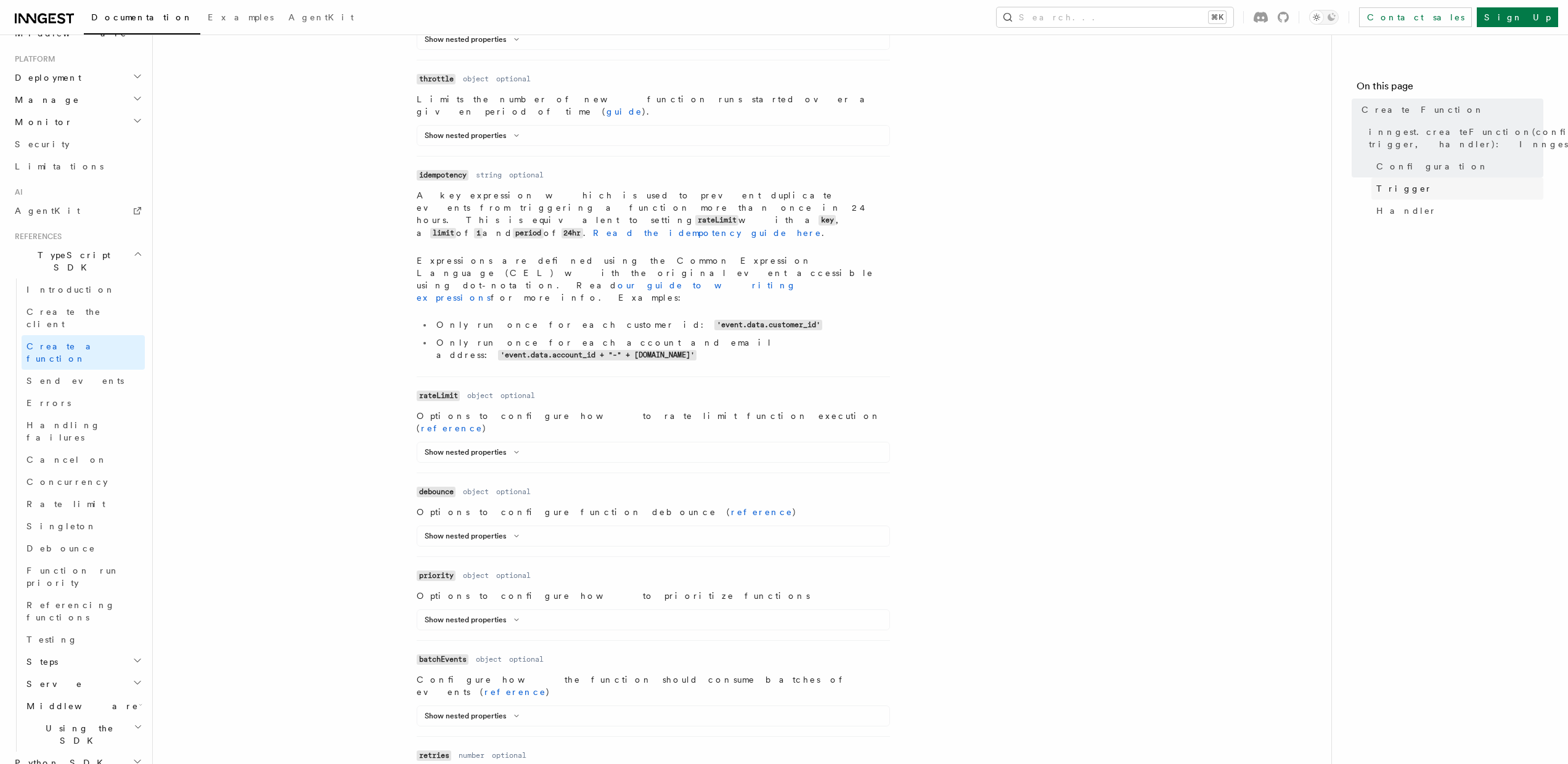
scroll to position [1466, 0]
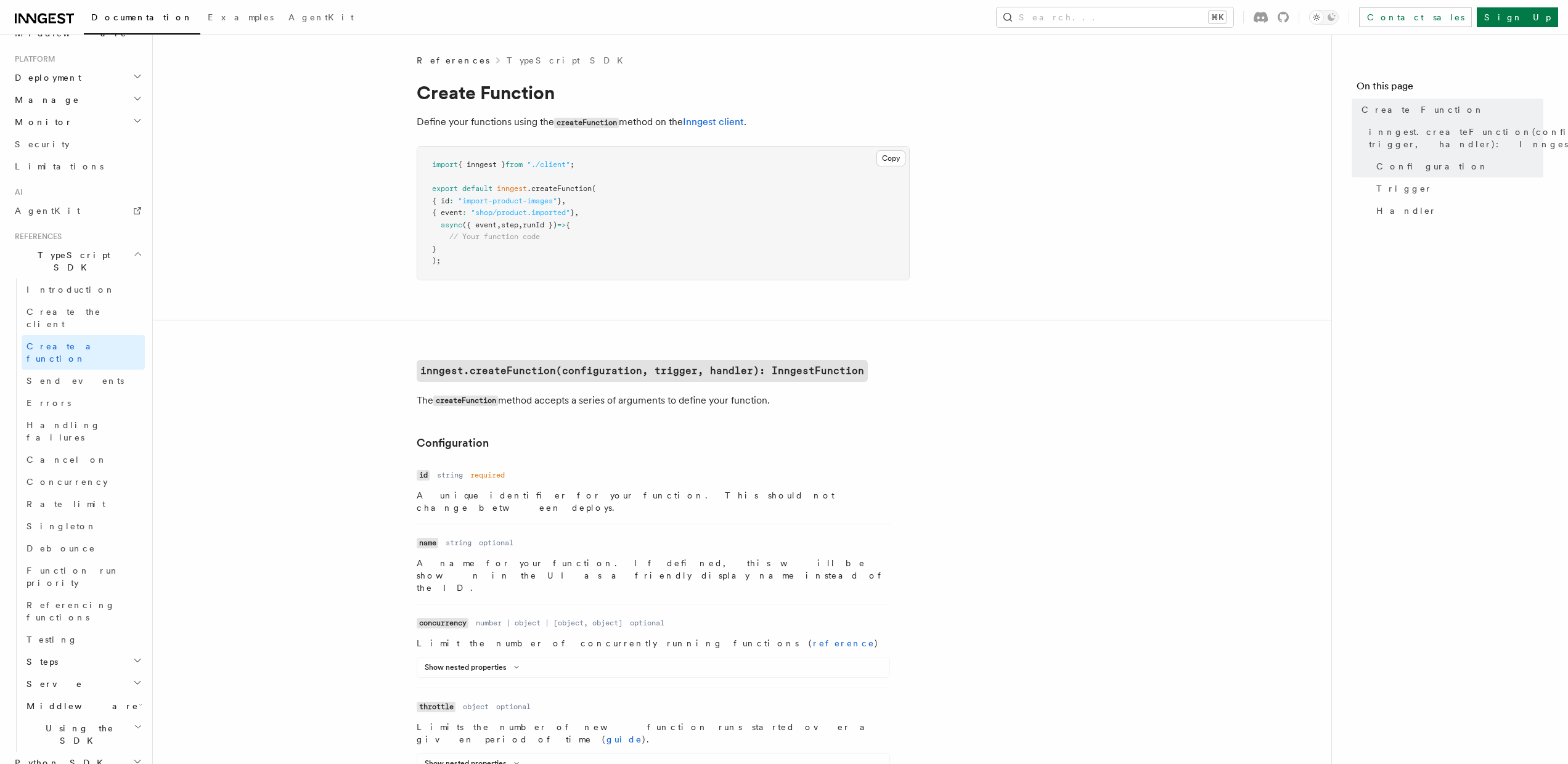
click at [135, 655] on icon "button" at bounding box center [138, 660] width 10 height 10
click at [92, 744] on span "step.invoke()" at bounding box center [70, 750] width 64 height 13
